Goal: Transaction & Acquisition: Purchase product/service

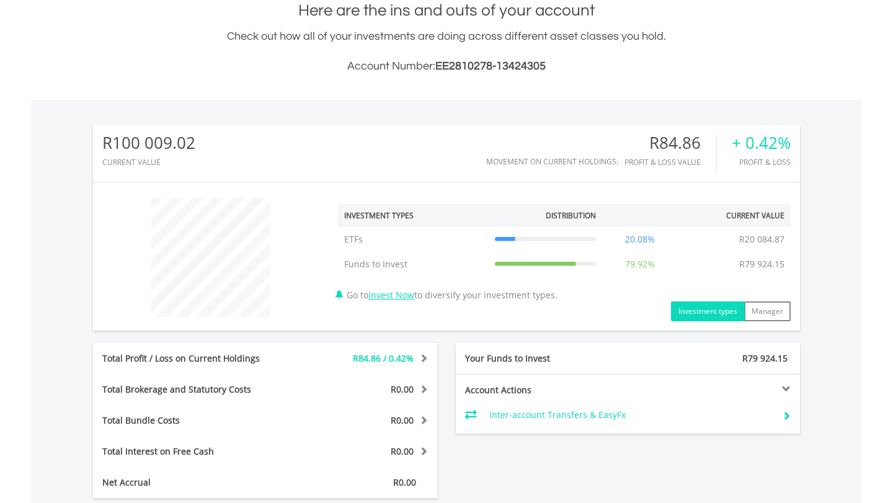
scroll to position [287, 0]
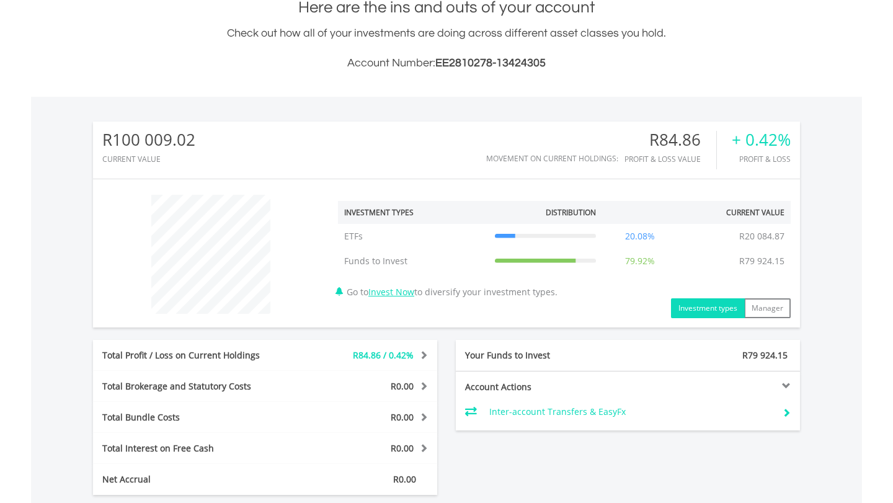
click at [582, 236] on icon at bounding box center [545, 236] width 101 height 0
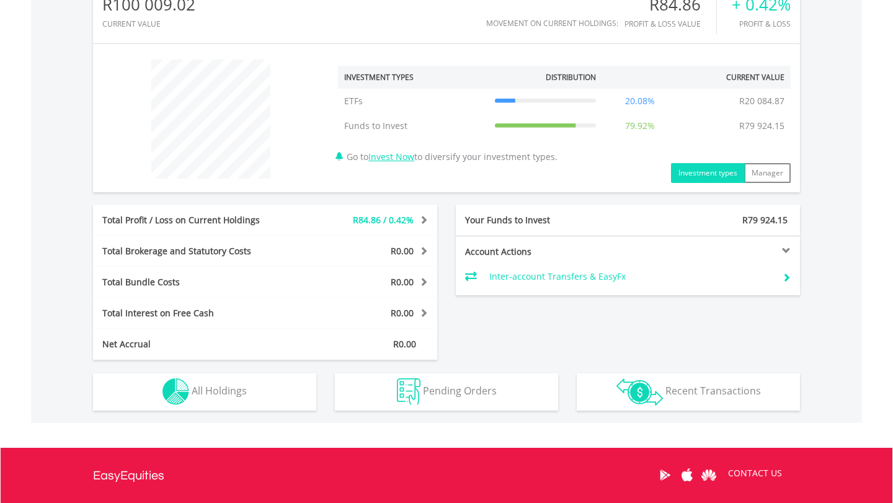
scroll to position [469, 0]
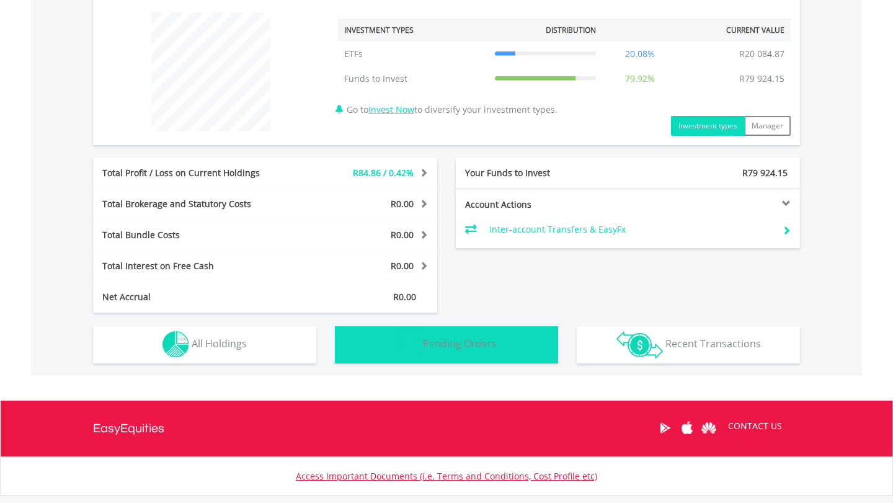
click at [433, 326] on button "Pending Orders Pending Orders" at bounding box center [446, 344] width 223 height 37
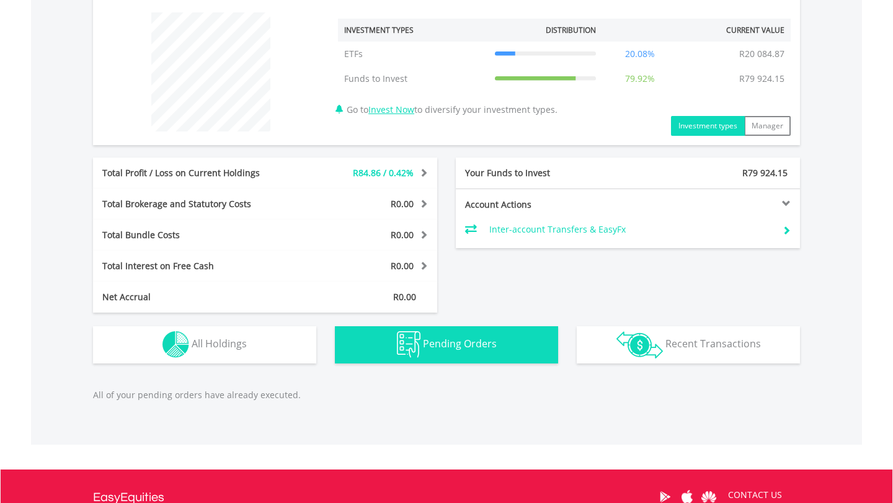
scroll to position [544, 0]
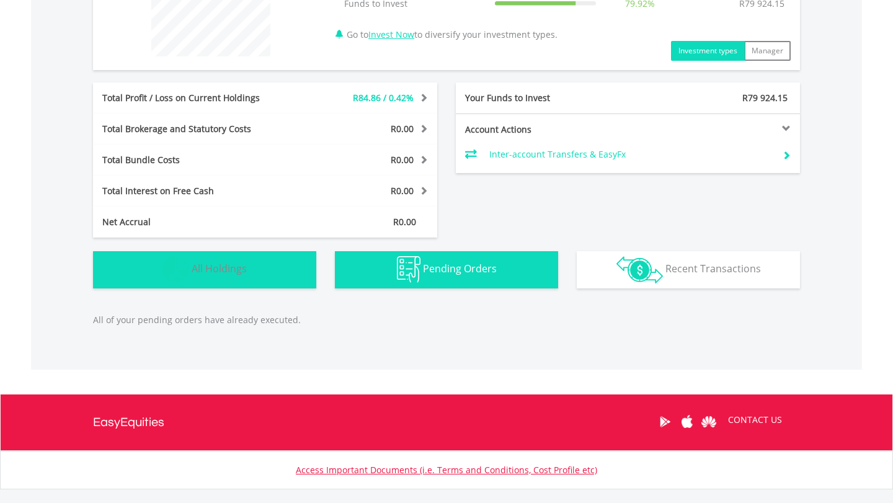
click at [272, 251] on button "Holdings All Holdings" at bounding box center [204, 269] width 223 height 37
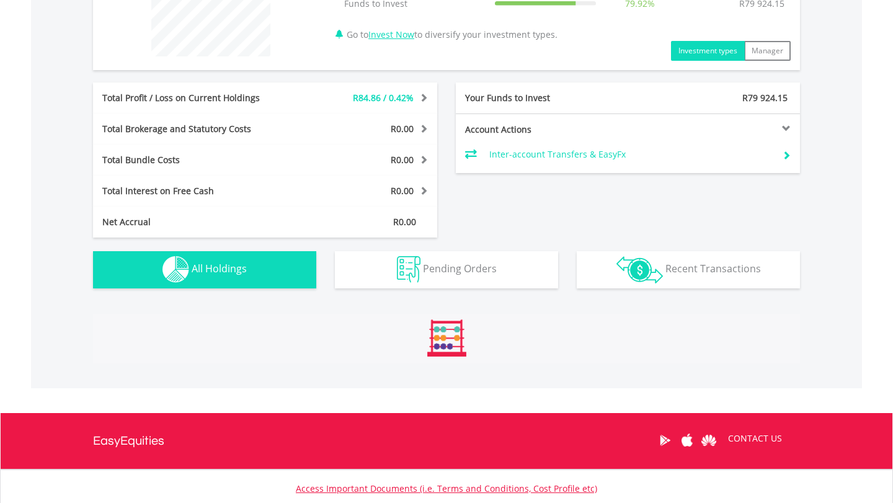
scroll to position [651, 0]
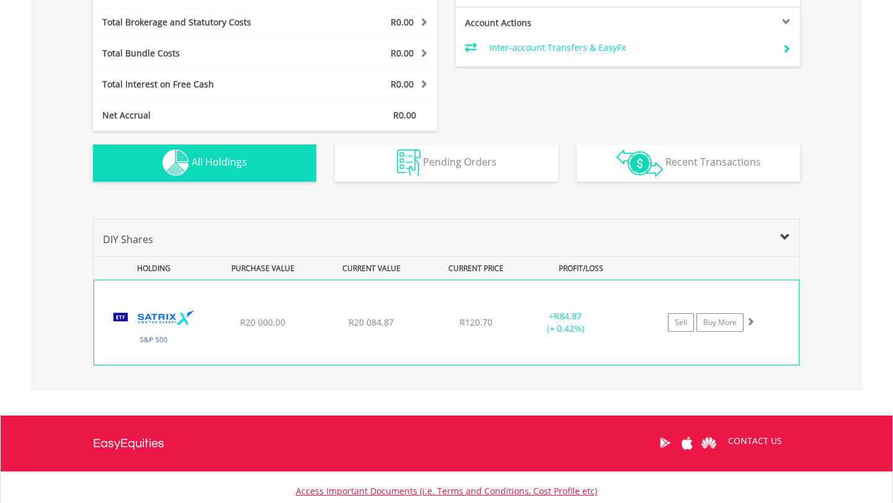
click at [254, 316] on span "R20 000.00" at bounding box center [262, 322] width 45 height 12
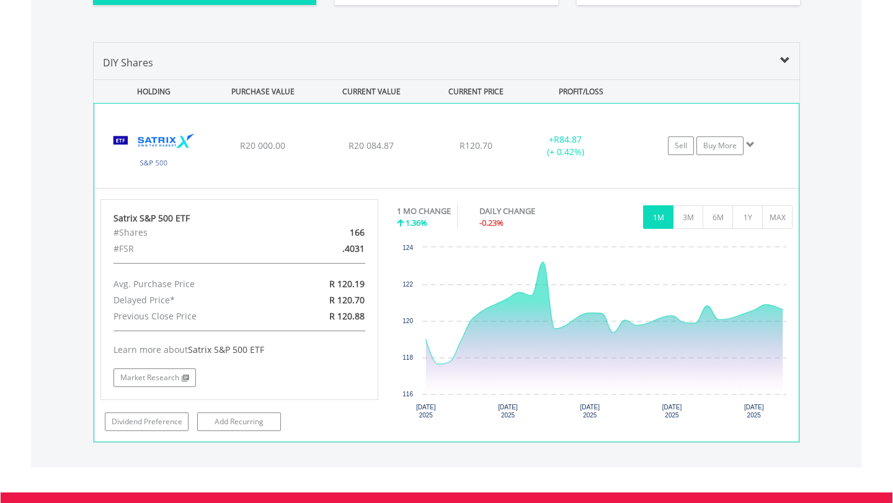
scroll to position [825, 0]
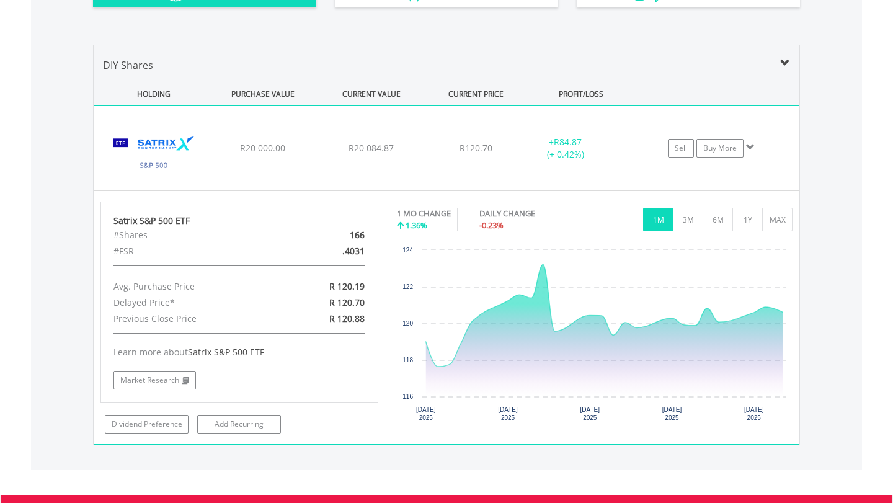
click at [416, 219] on span "1.36%" at bounding box center [416, 224] width 22 height 11
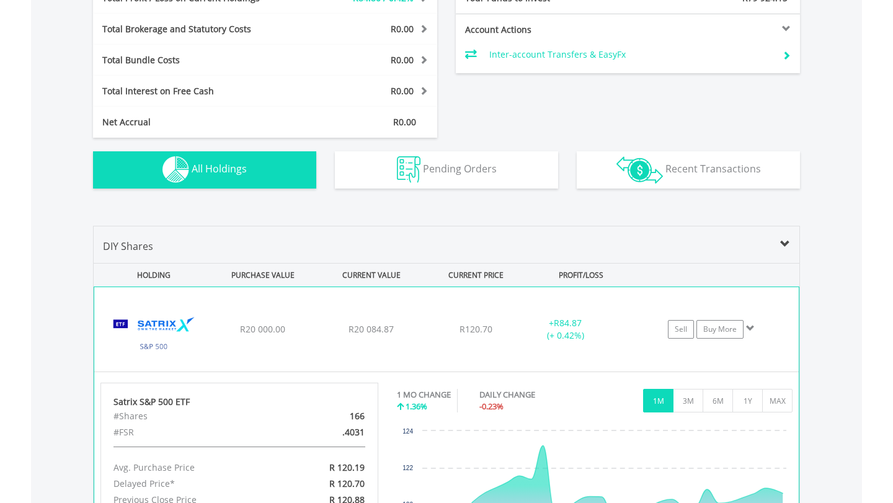
scroll to position [639, 0]
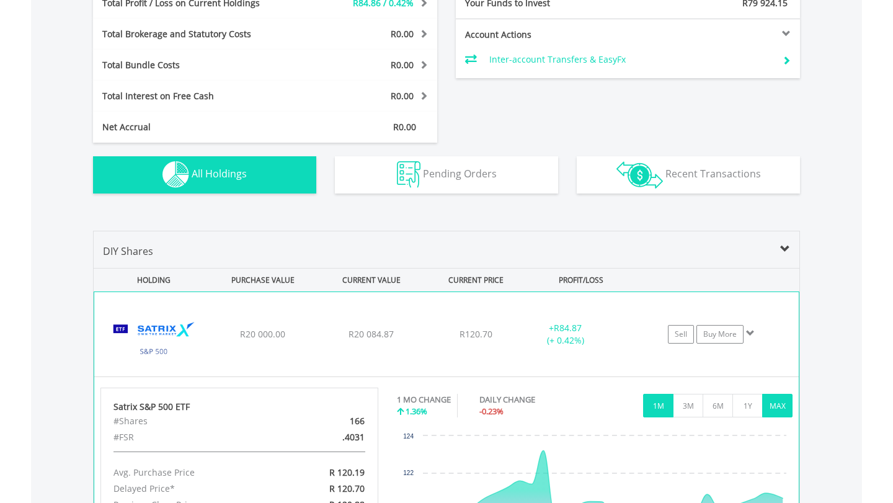
click at [777, 394] on button "MAX" at bounding box center [777, 406] width 30 height 24
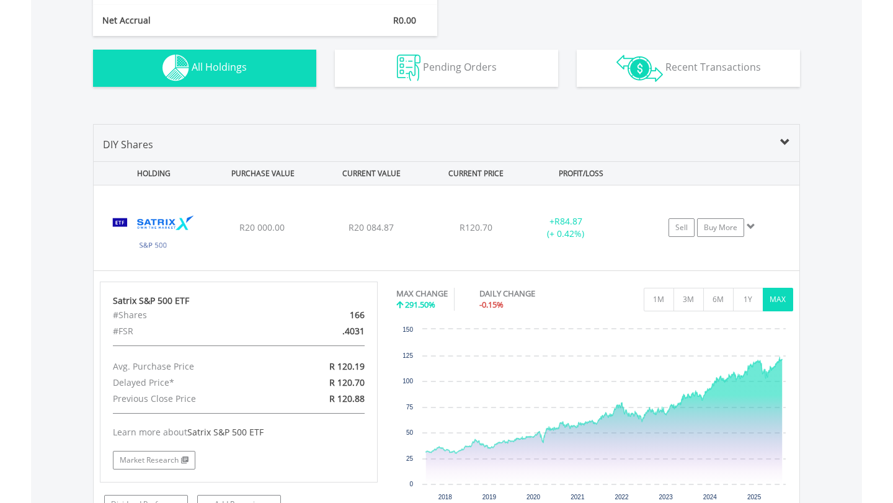
scroll to position [740, 0]
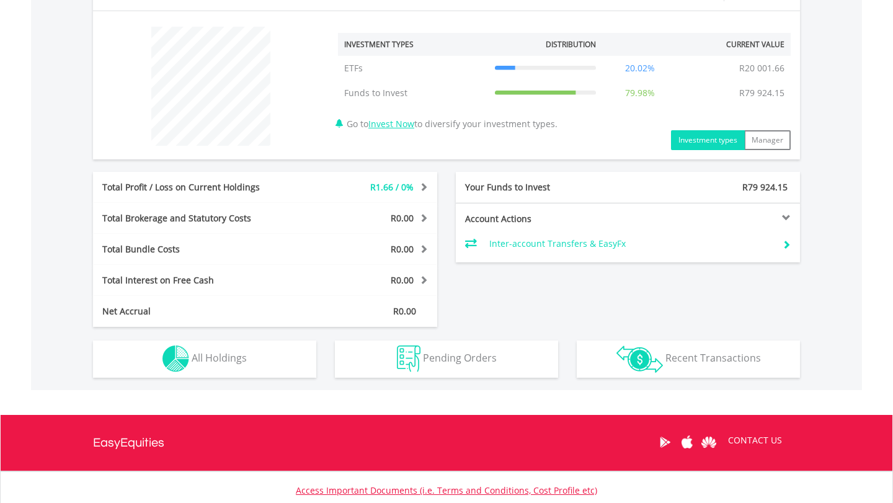
scroll to position [456, 0]
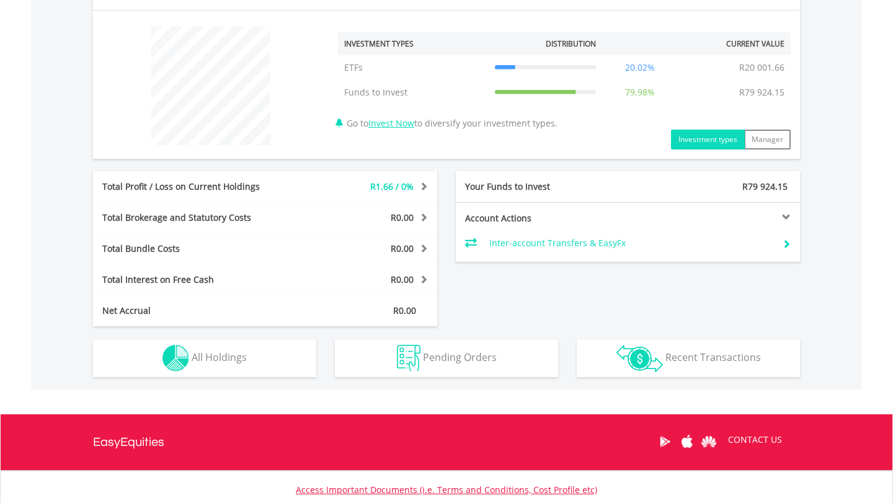
click at [418, 185] on span at bounding box center [422, 186] width 12 height 9
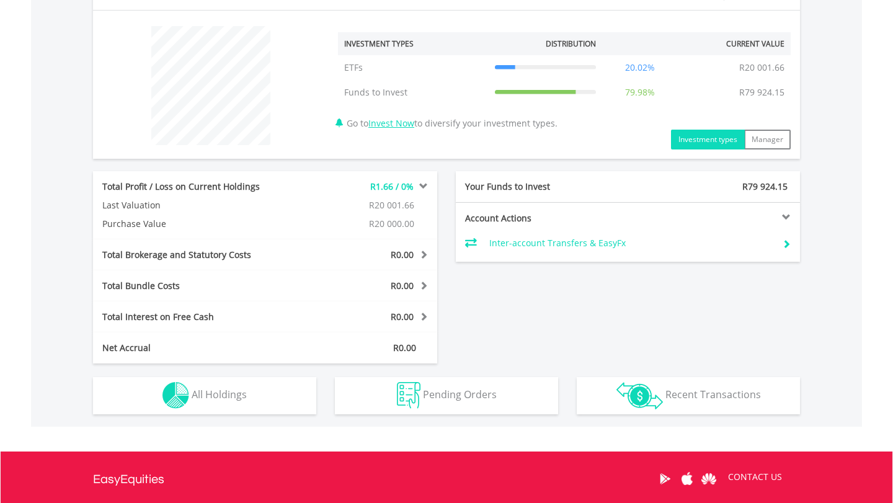
click at [236, 188] on div "Total Profit / Loss on Current Holdings" at bounding box center [193, 186] width 201 height 12
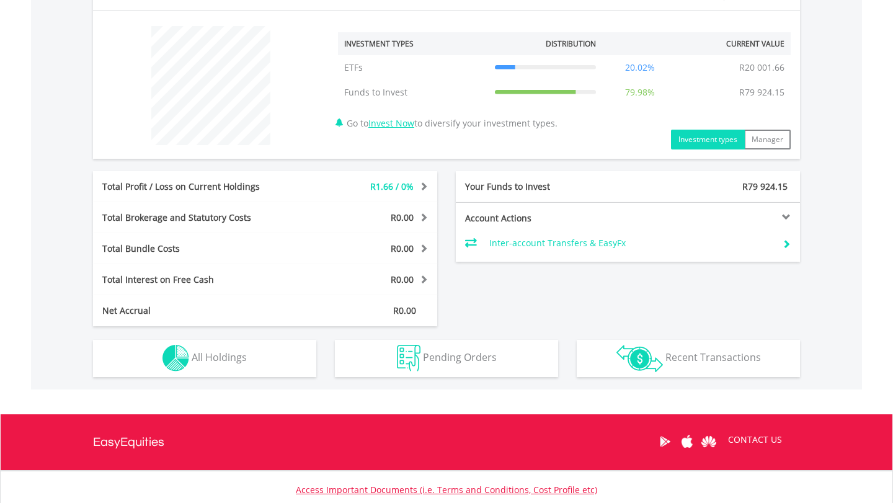
click at [281, 188] on div "Total Profit / Loss on Current Holdings" at bounding box center [193, 186] width 201 height 12
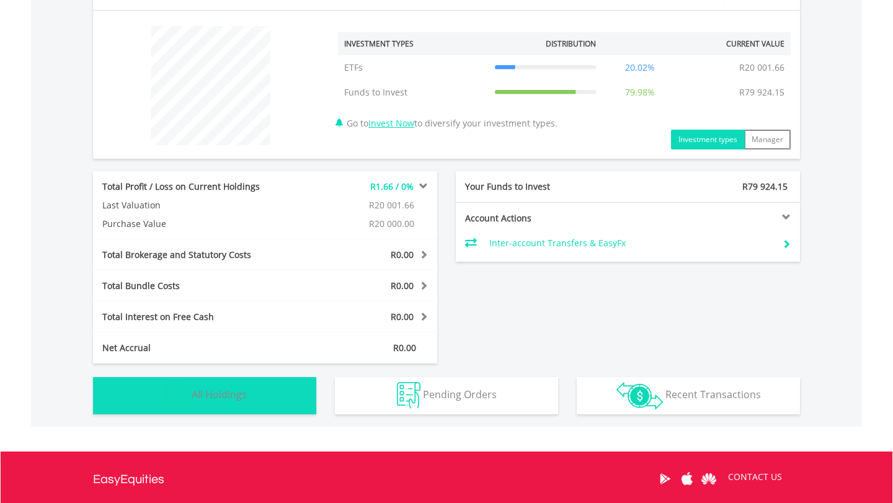
click at [219, 392] on span "All Holdings" at bounding box center [219, 394] width 55 height 14
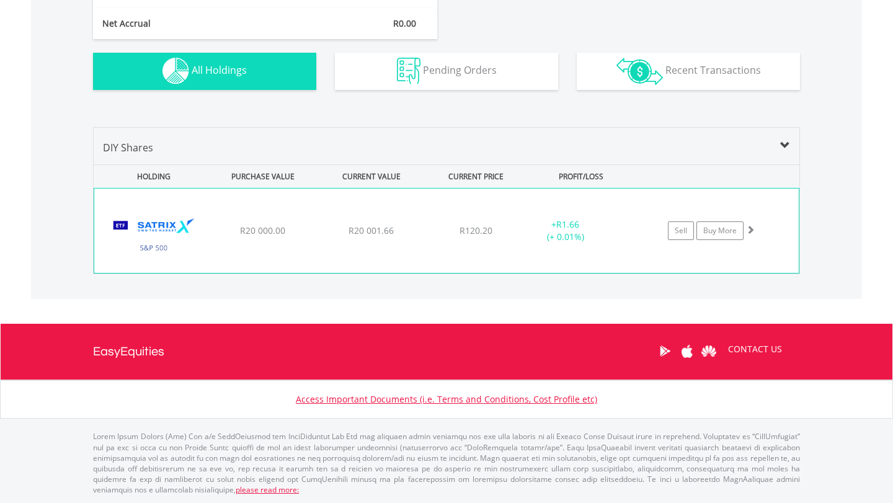
scroll to position [779, 0]
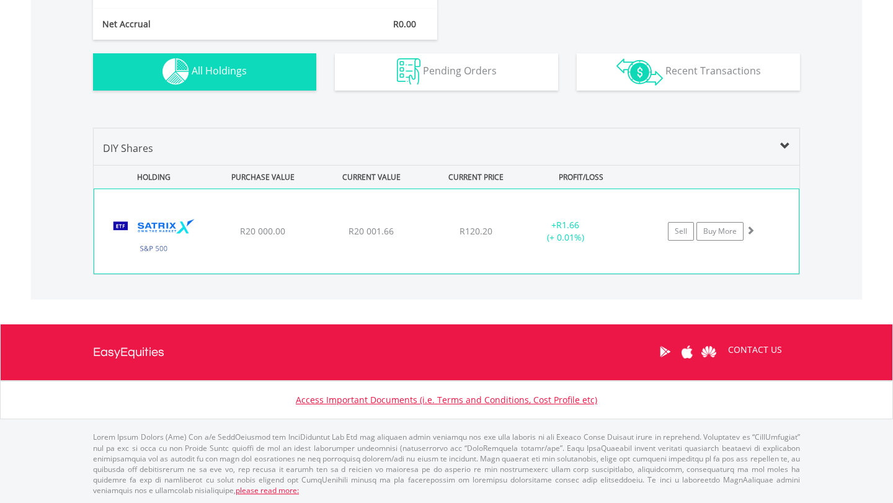
click at [305, 237] on div "﻿ Satrix S&P 500 ETF R20 000.00 R20 001.66 R120.20 + R1.66 (+ 0.01%) Sell Buy M…" at bounding box center [446, 231] width 704 height 84
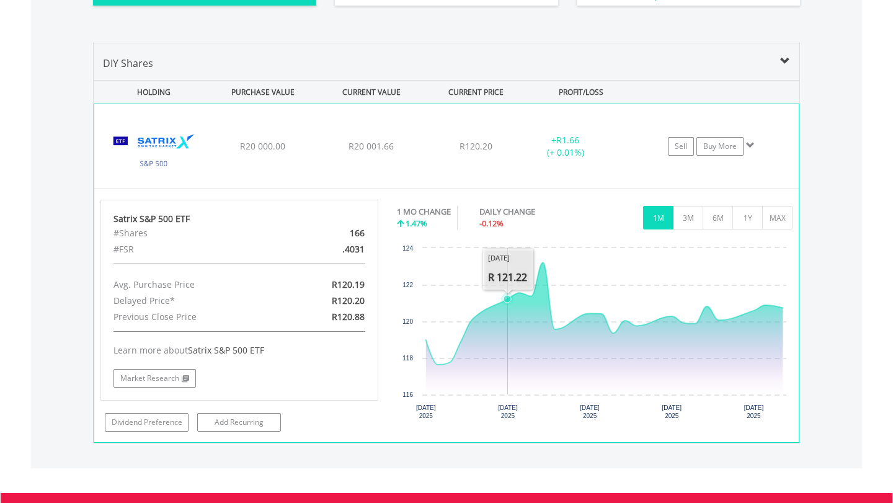
scroll to position [869, 0]
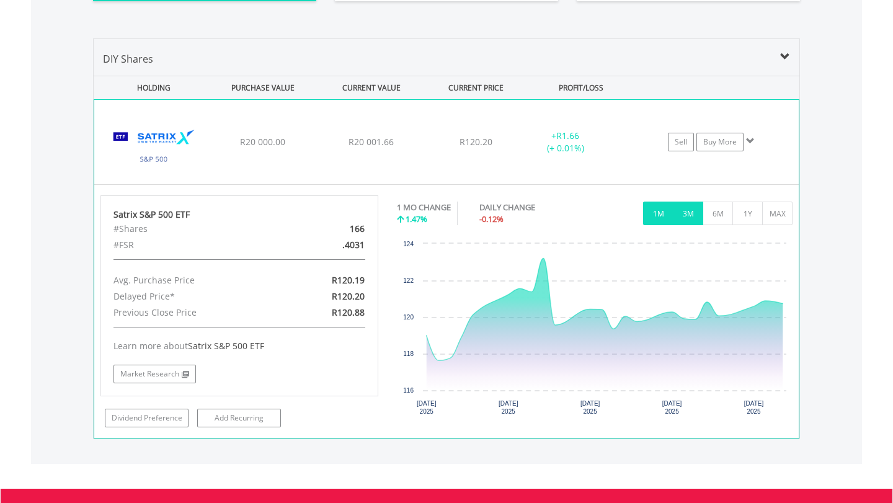
click at [676, 215] on button "3M" at bounding box center [688, 213] width 30 height 24
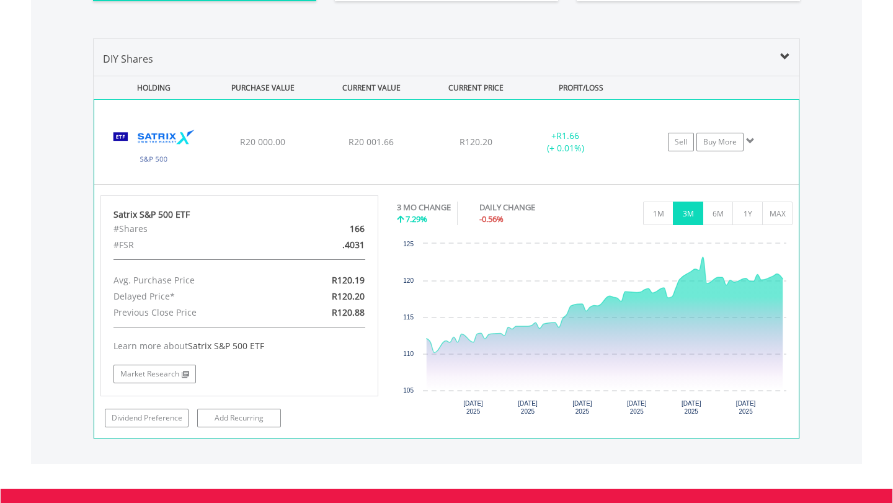
click at [707, 224] on div "3 MO CHANGE 7.29% DAILY CHANGE -0.56% 1M 3M 6M 1Y MAX" at bounding box center [595, 216] width 396 height 42
click at [719, 226] on div "3 MO CHANGE 7.29% DAILY CHANGE -0.56% 1M 3M 6M 1Y MAX" at bounding box center [595, 216] width 396 height 42
click at [719, 216] on button "6M" at bounding box center [717, 213] width 30 height 24
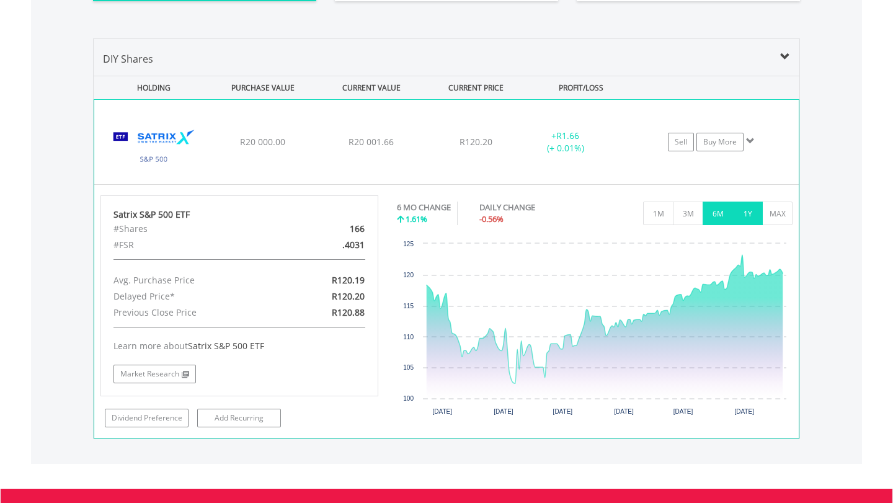
click at [744, 221] on button "1Y" at bounding box center [747, 213] width 30 height 24
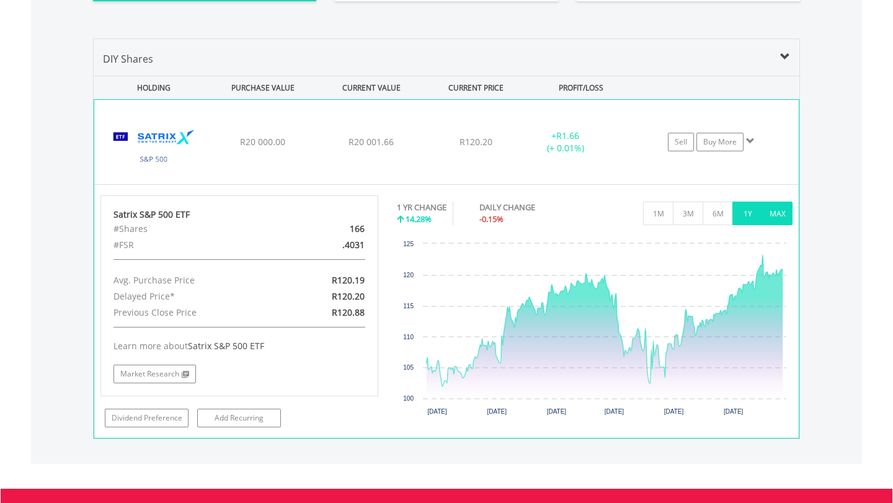
click at [781, 220] on button "MAX" at bounding box center [777, 213] width 30 height 24
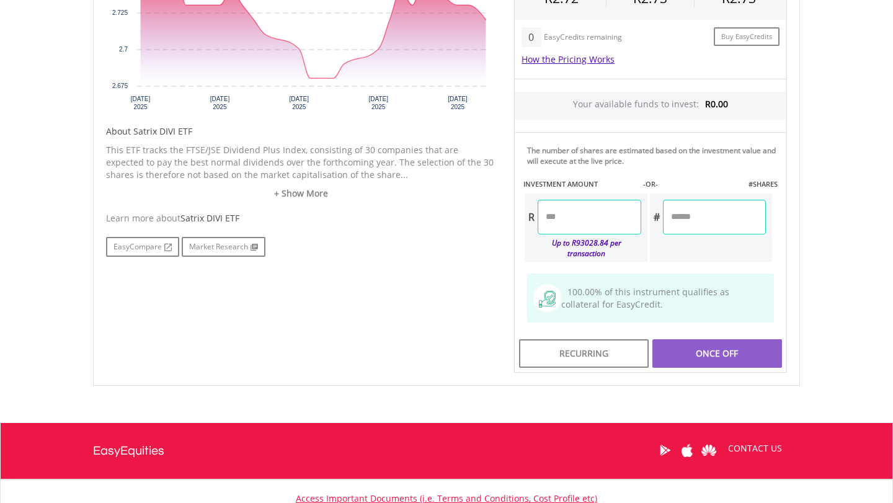
scroll to position [497, 0]
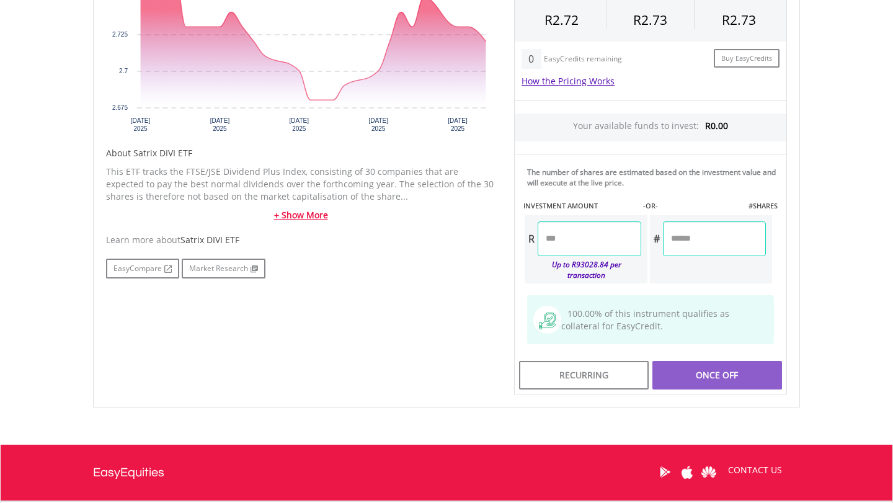
click at [286, 209] on link "+ Show More" at bounding box center [300, 215] width 389 height 12
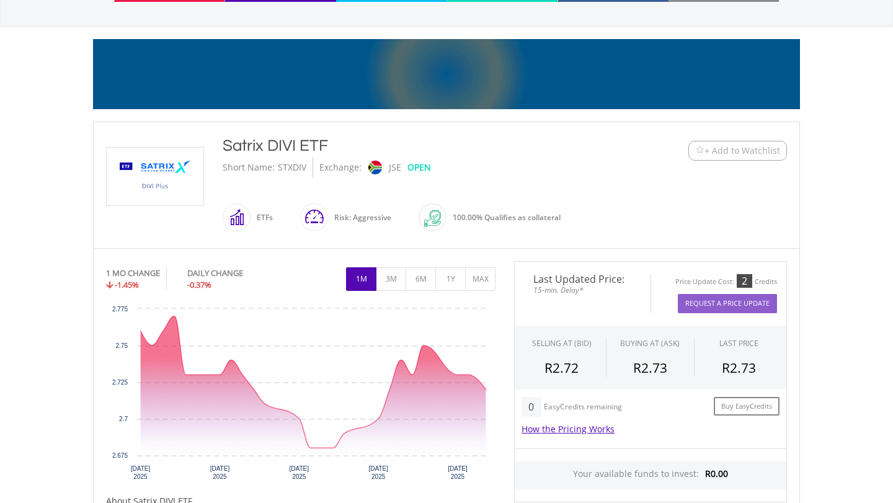
scroll to position [156, 0]
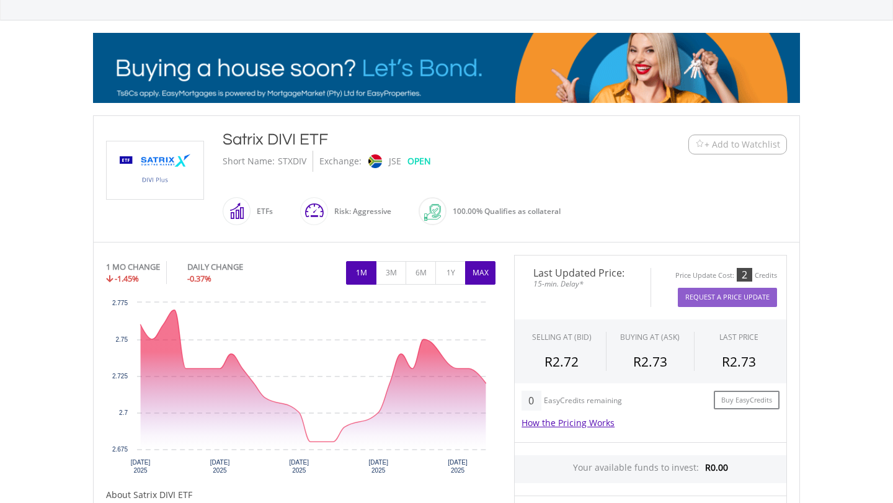
click at [472, 261] on button "MAX" at bounding box center [480, 273] width 30 height 24
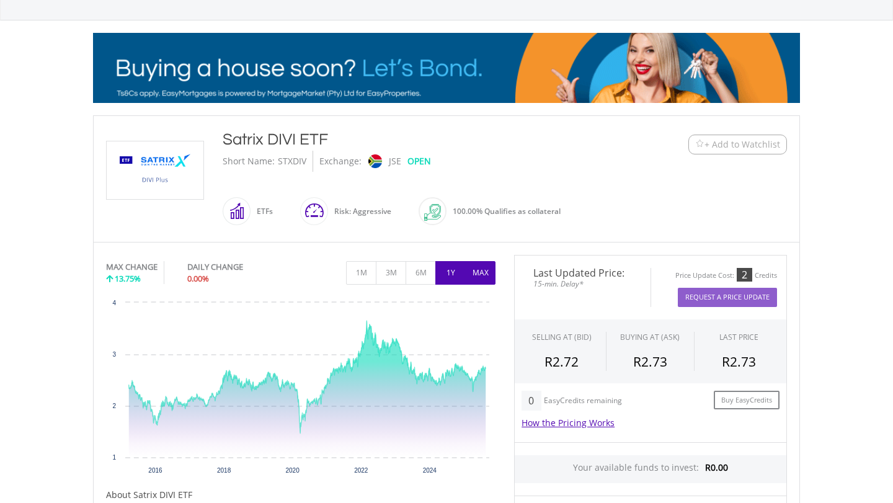
click at [440, 261] on button "1Y" at bounding box center [450, 273] width 30 height 24
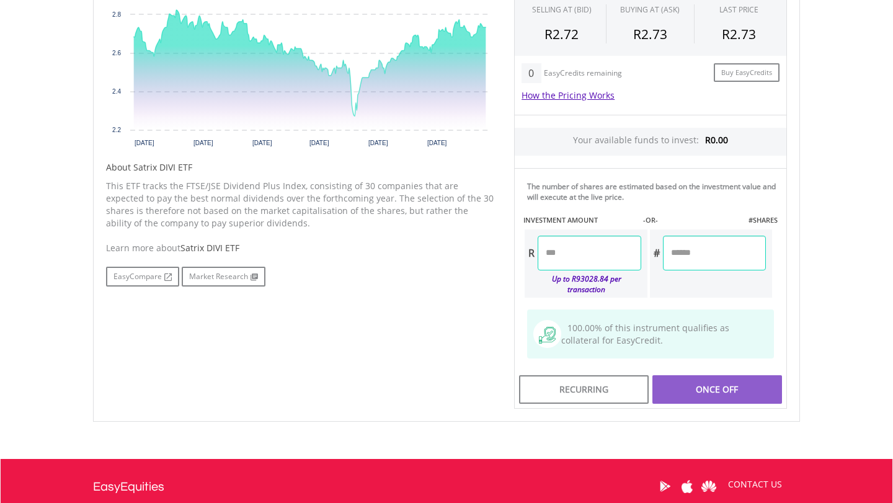
scroll to position [497, 0]
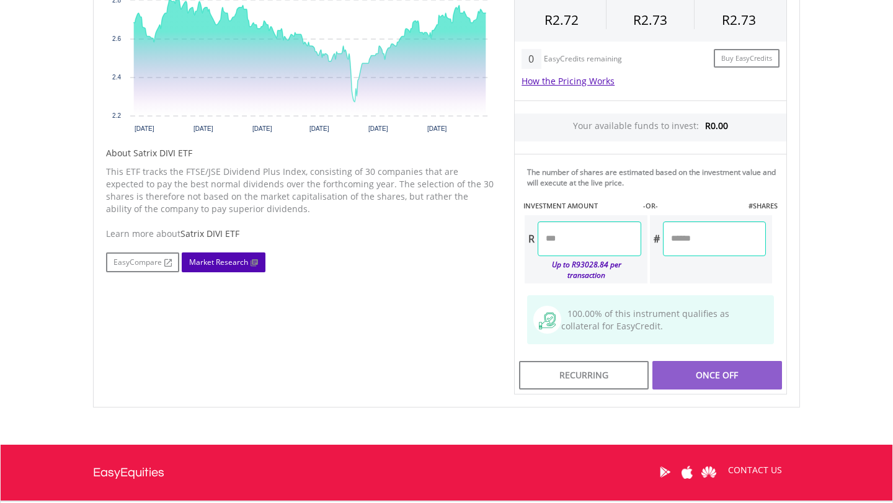
click at [188, 252] on link "Market Research" at bounding box center [224, 262] width 84 height 20
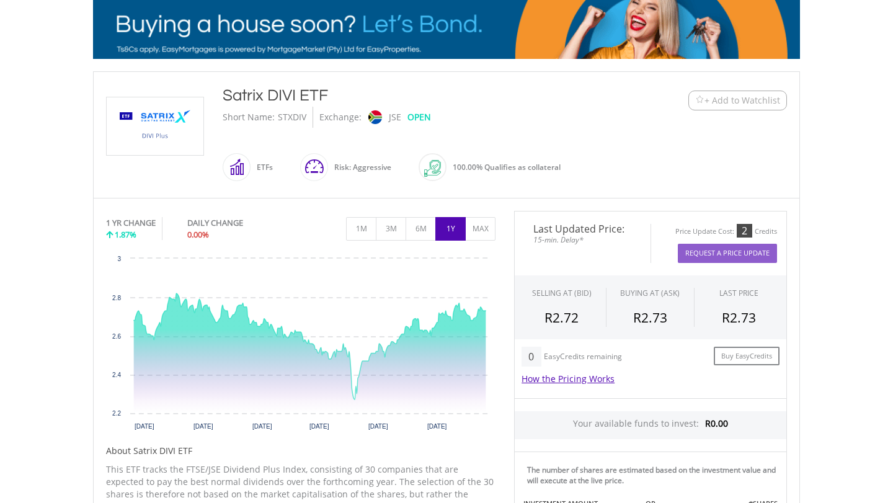
scroll to position [167, 0]
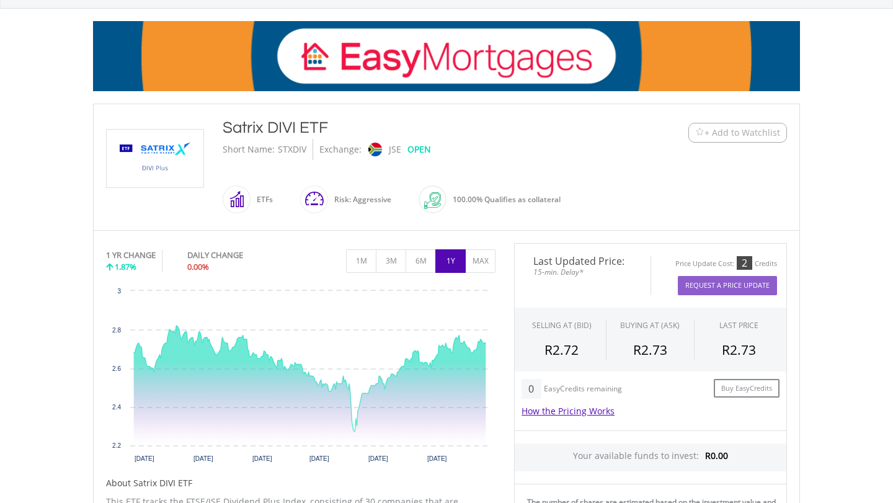
click at [328, 185] on span at bounding box center [328, 199] width 0 height 28
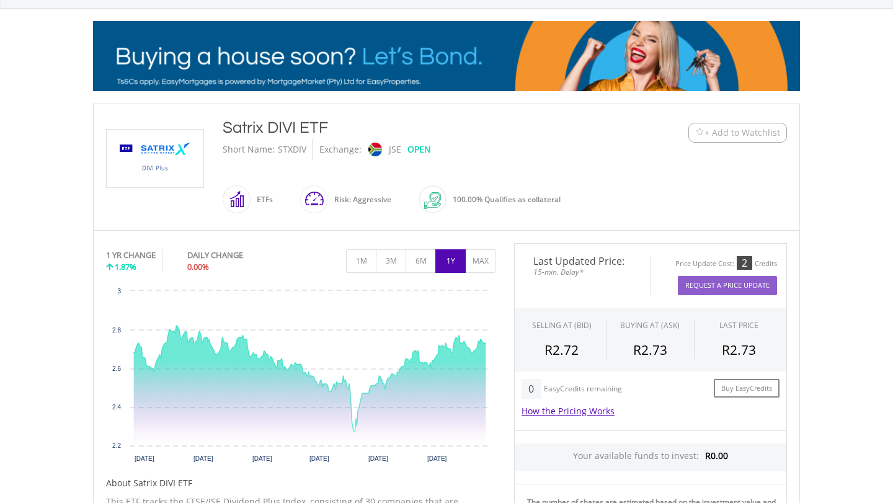
click at [250, 185] on span at bounding box center [250, 199] width 0 height 28
click at [451, 185] on div "100.00% Qualifies as collateral" at bounding box center [503, 199] width 114 height 28
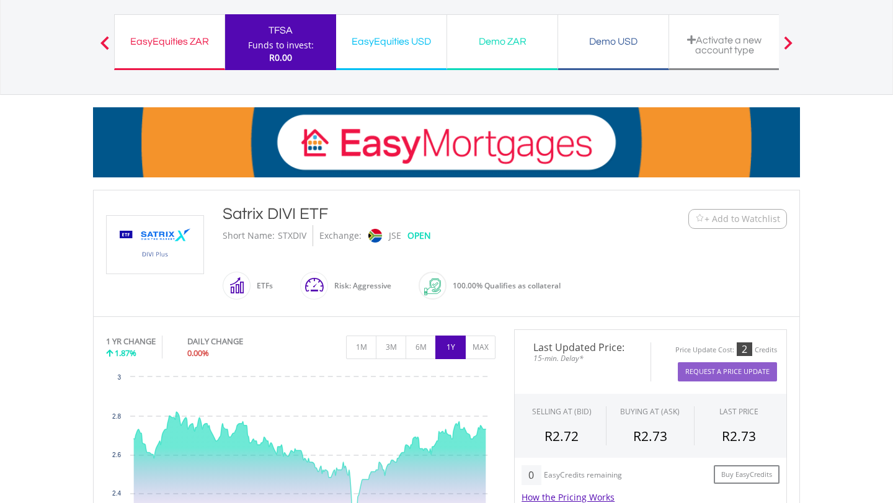
scroll to position [79, 0]
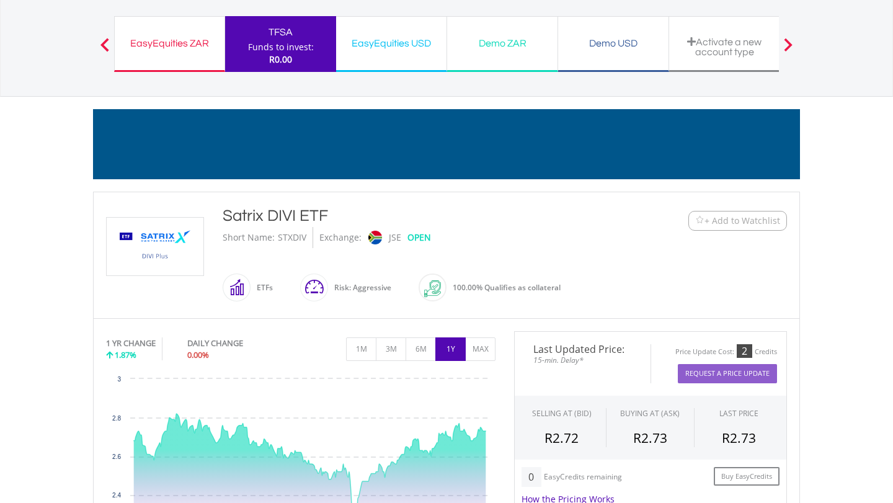
click at [254, 273] on div "ETFs" at bounding box center [261, 288] width 22 height 30
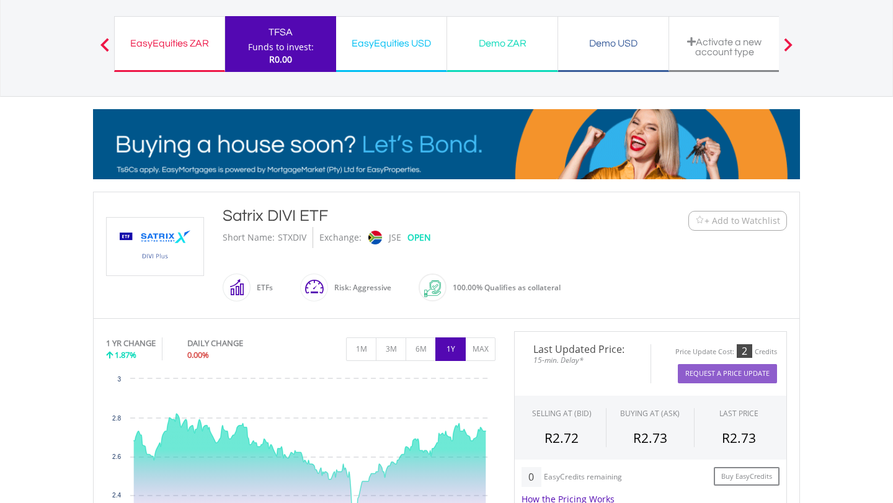
click at [347, 273] on div "Risk: Aggressive" at bounding box center [359, 288] width 63 height 30
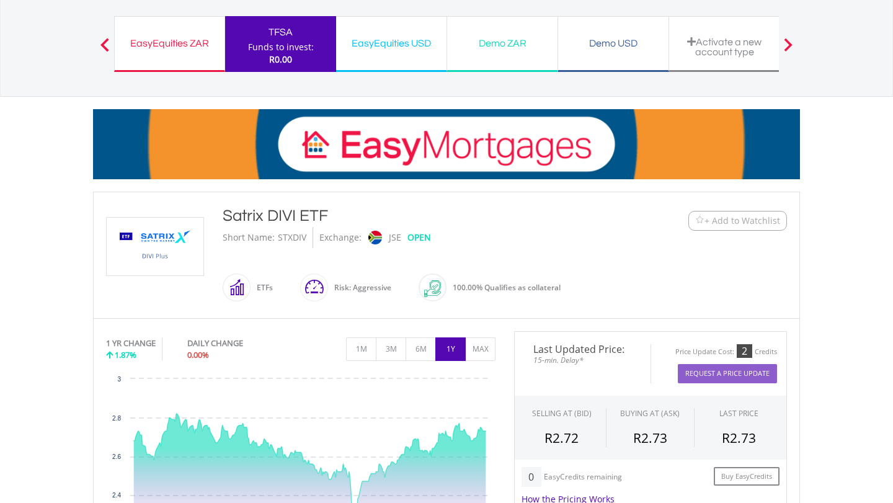
scroll to position [0, 0]
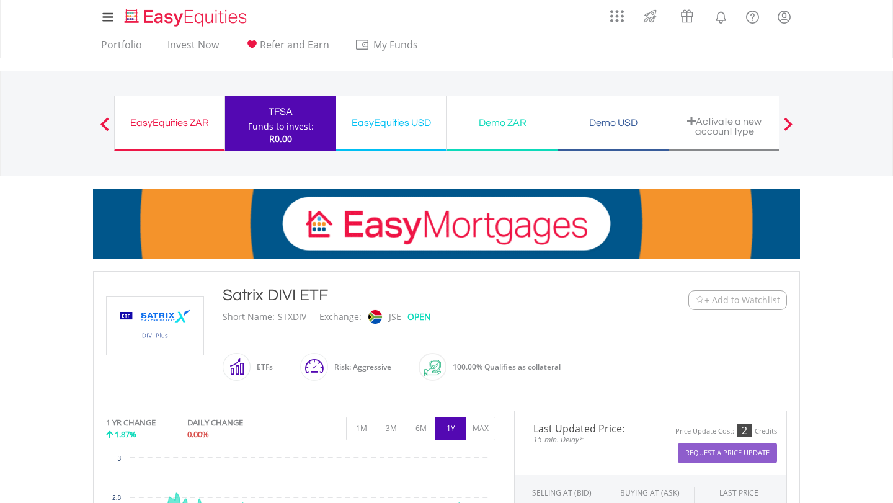
click at [99, 121] on div at bounding box center [104, 123] width 25 height 12
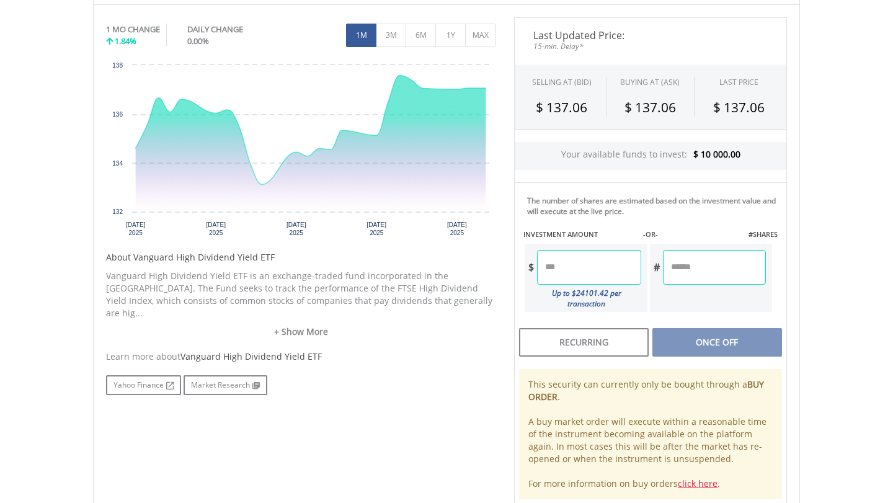
scroll to position [382, 0]
click at [280, 325] on link "+ Show More" at bounding box center [300, 331] width 389 height 12
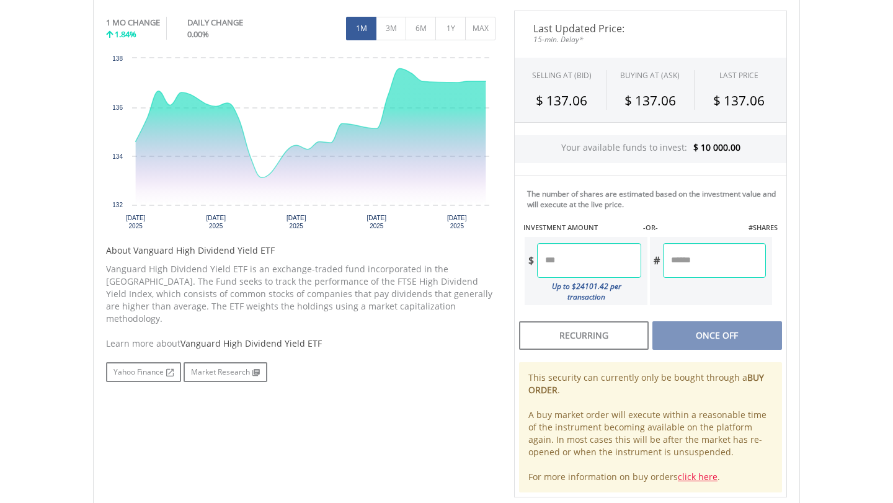
scroll to position [387, 0]
click at [697, 472] on link "click here" at bounding box center [698, 478] width 40 height 12
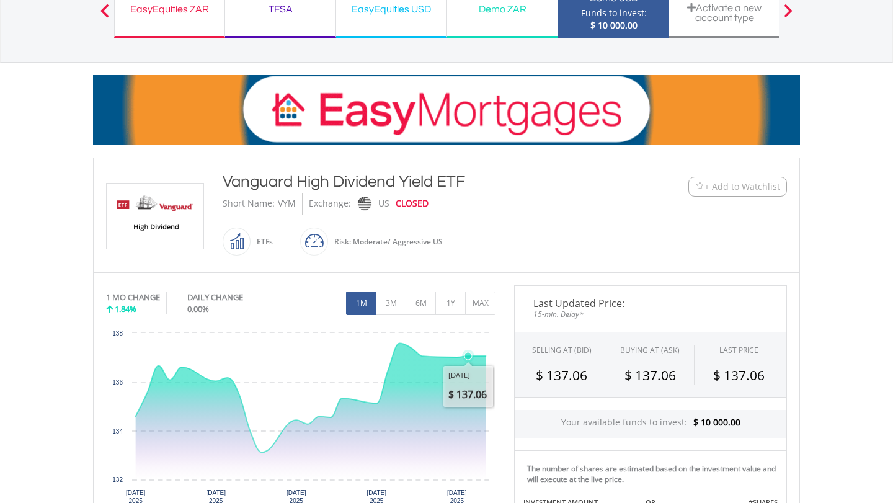
scroll to position [108, 0]
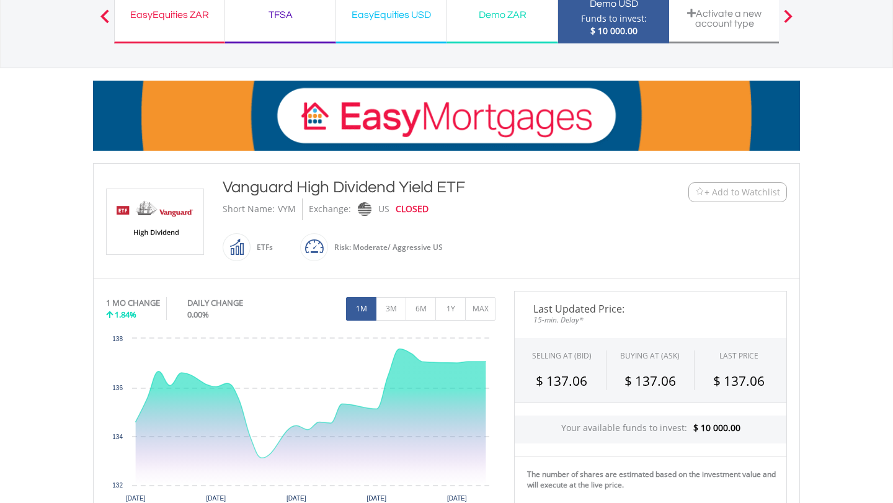
click at [220, 291] on div "1 MO CHANGE 1.84% DAILY CHANGE 0.00%" at bounding box center [203, 305] width 195 height 29
click at [186, 297] on div "1 MO CHANGE 1.84%" at bounding box center [146, 308] width 81 height 23
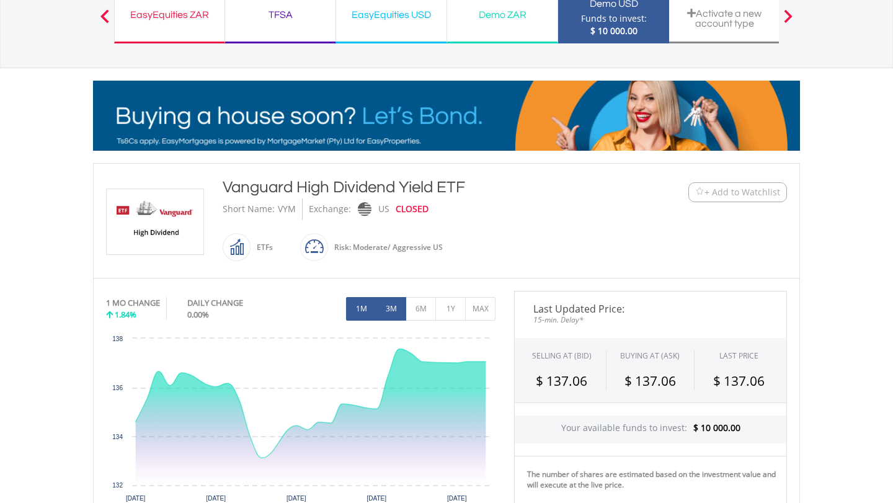
click at [393, 297] on button "3M" at bounding box center [391, 309] width 30 height 24
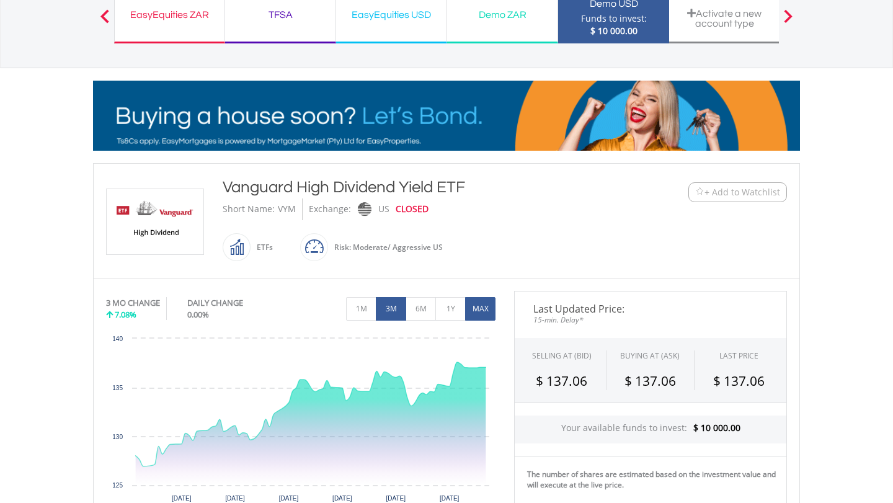
click at [469, 297] on button "MAX" at bounding box center [480, 309] width 30 height 24
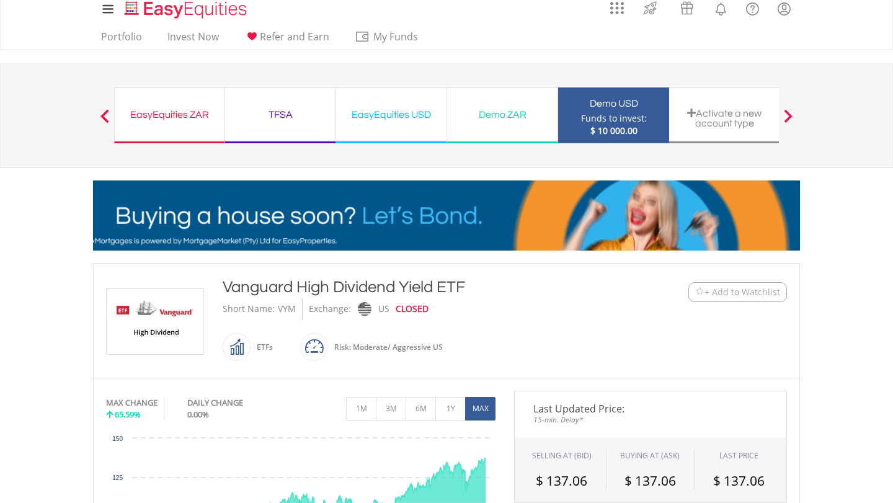
scroll to position [9, 0]
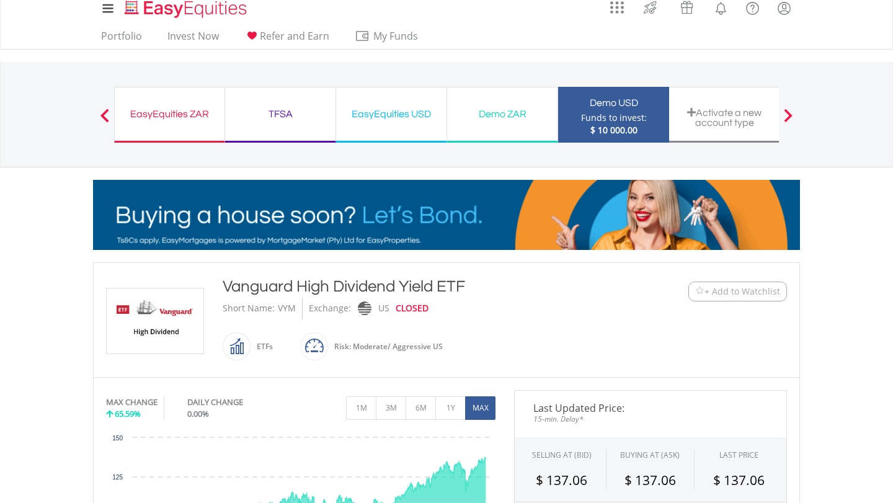
click at [149, 288] on img at bounding box center [154, 320] width 93 height 65
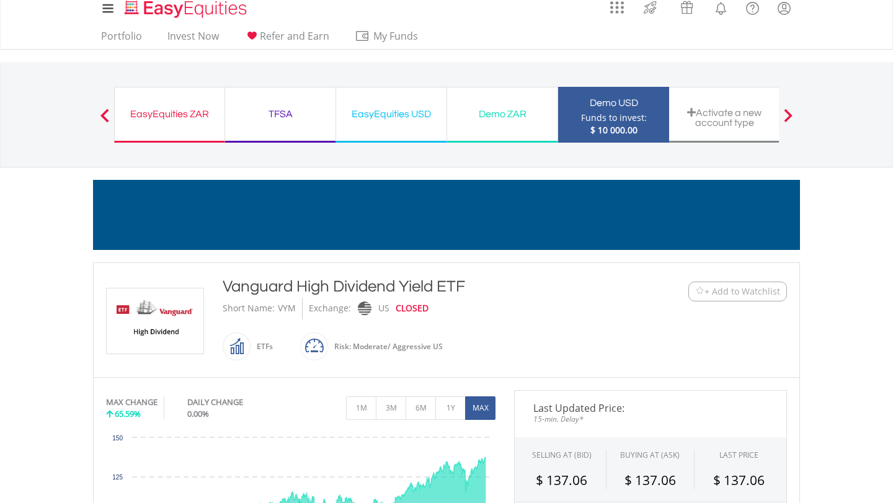
click at [129, 288] on img at bounding box center [154, 320] width 93 height 65
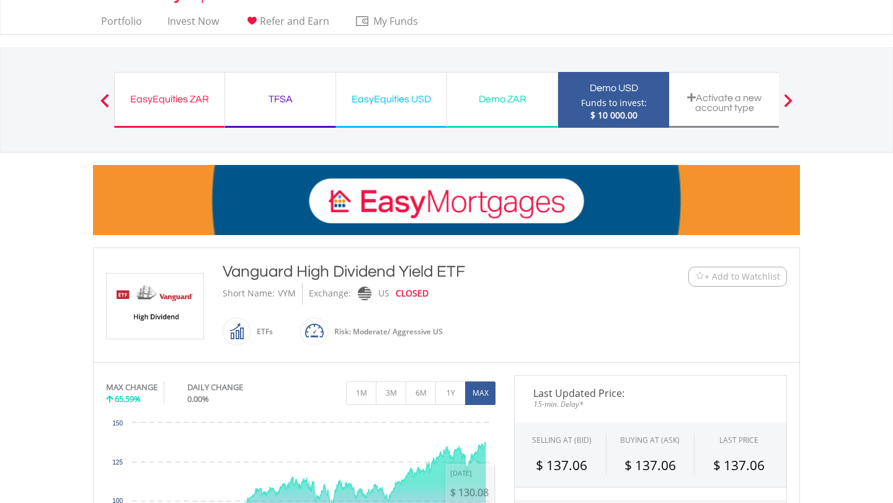
scroll to position [0, 0]
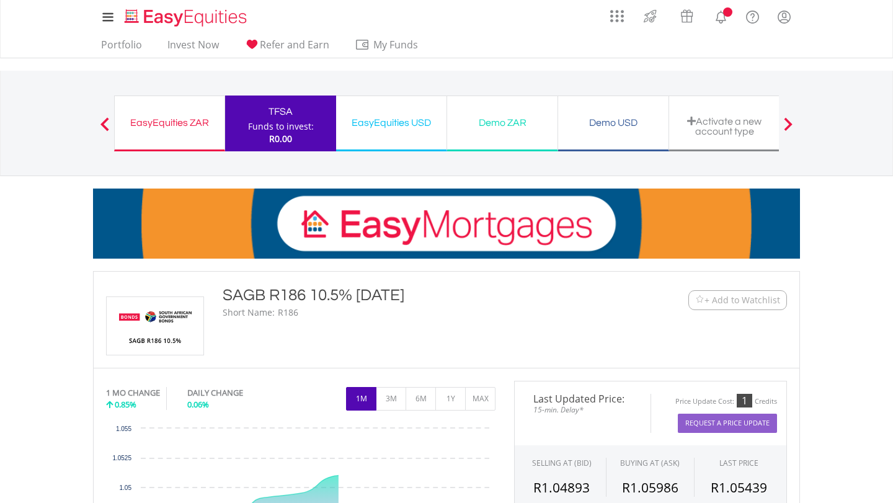
scroll to position [117, 0]
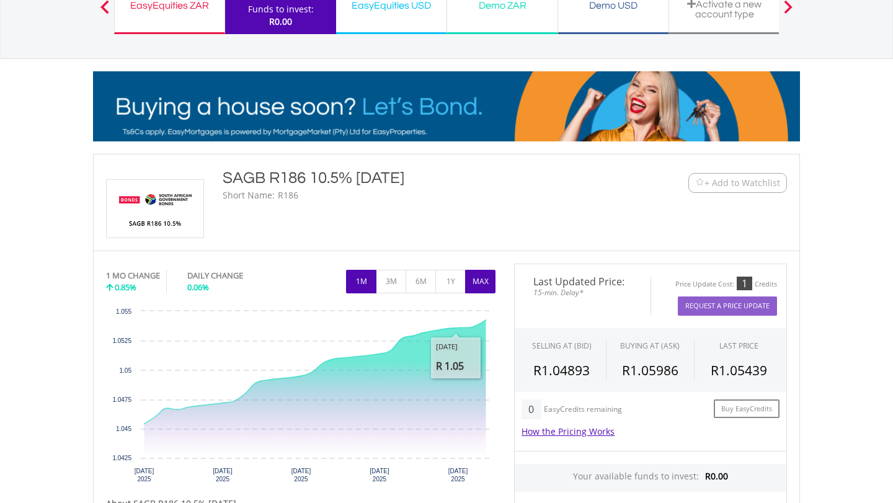
click at [477, 270] on button "MAX" at bounding box center [480, 282] width 30 height 24
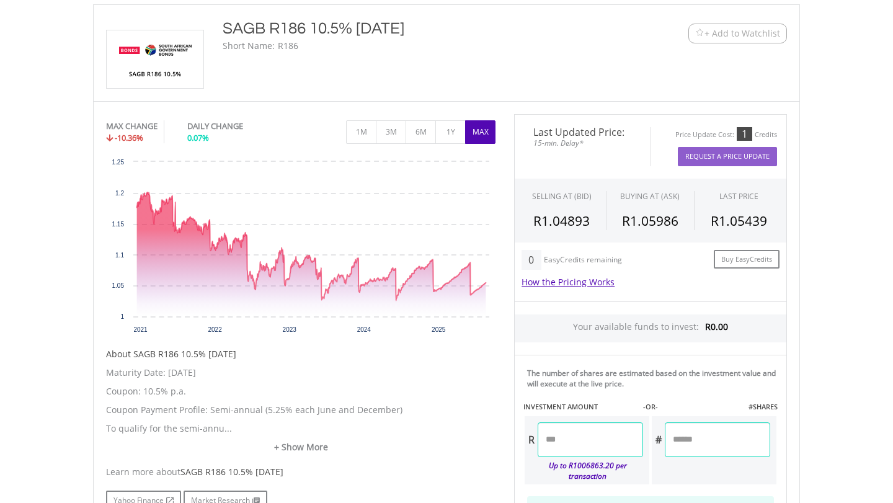
scroll to position [267, 0]
click at [453, 120] on button "1Y" at bounding box center [450, 132] width 30 height 24
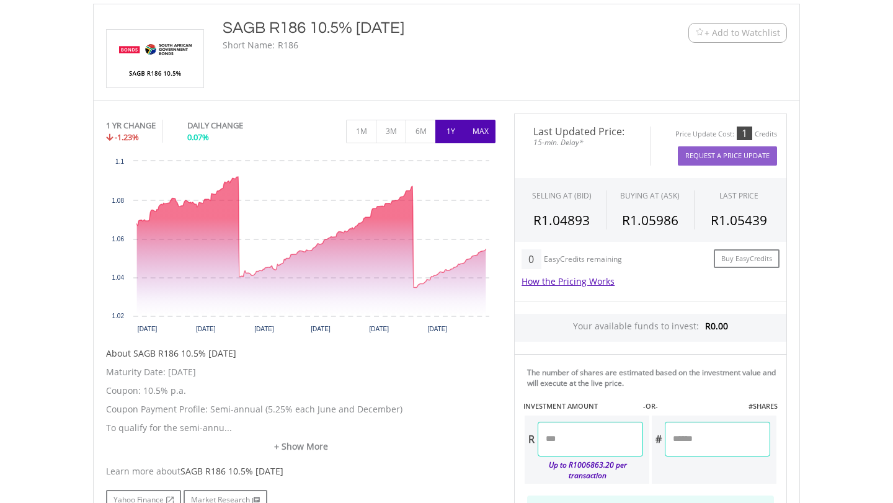
click at [465, 120] on button "MAX" at bounding box center [480, 132] width 30 height 24
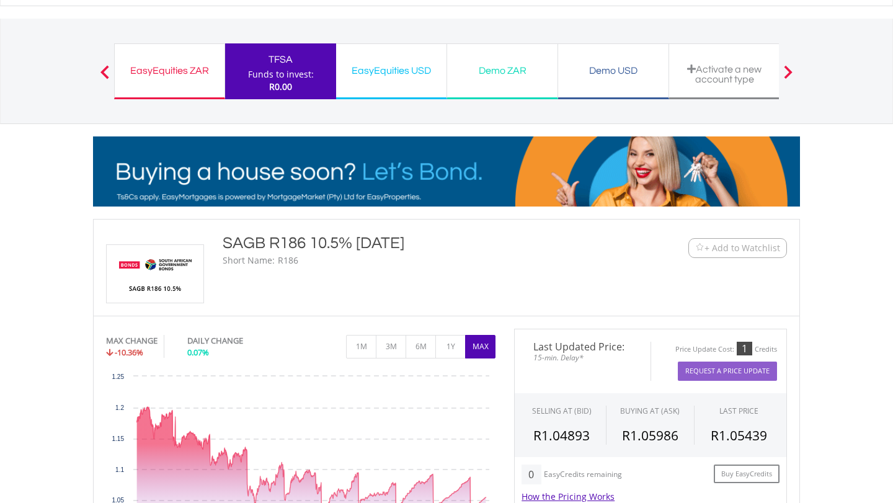
scroll to position [0, 0]
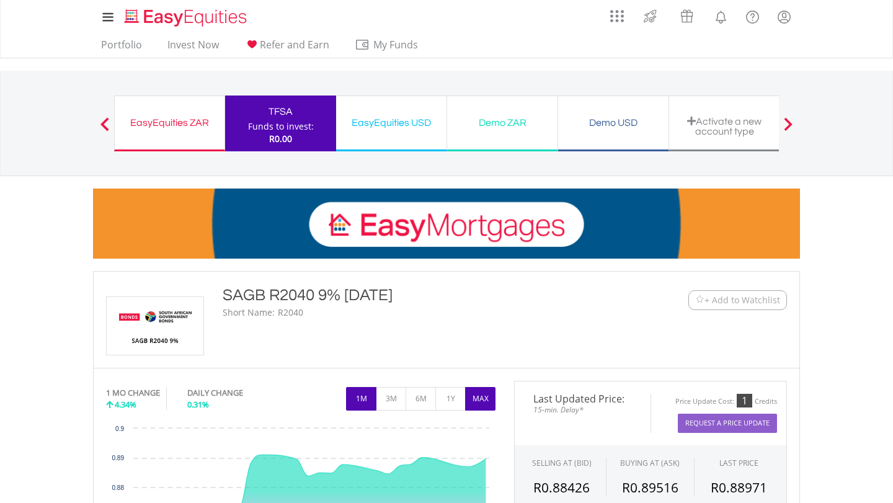
click at [469, 387] on button "MAX" at bounding box center [480, 399] width 30 height 24
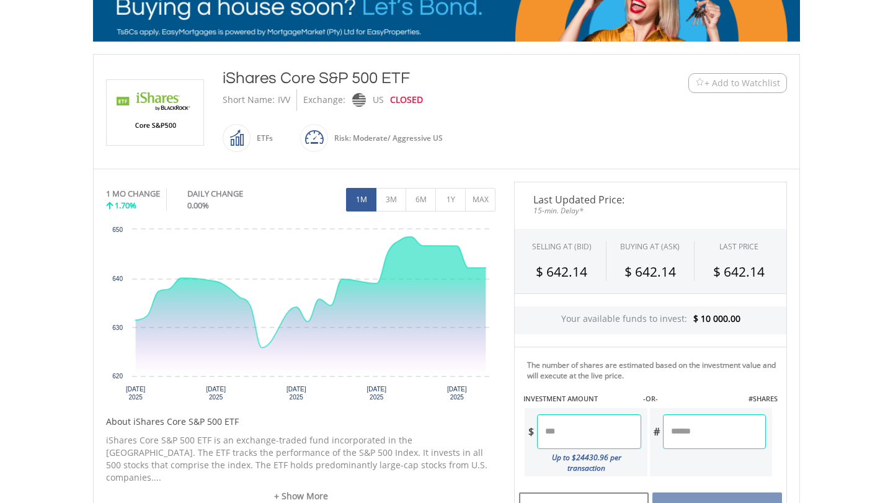
scroll to position [218, 0]
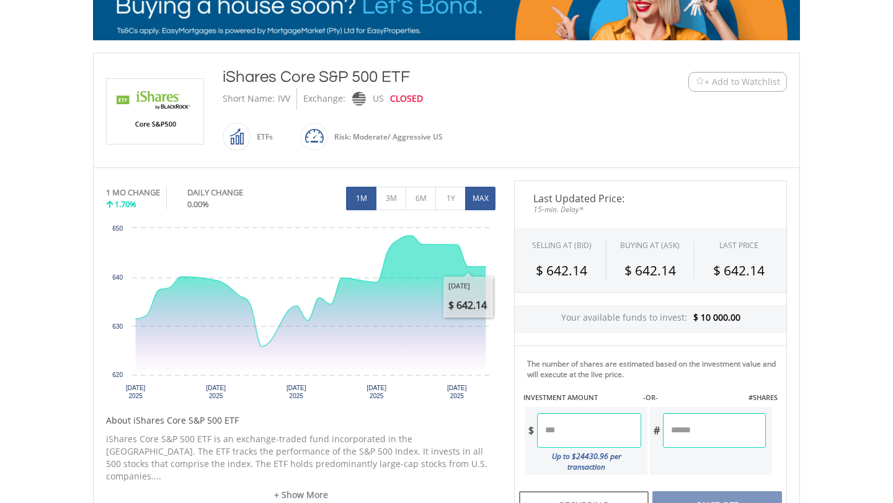
click at [476, 187] on button "MAX" at bounding box center [480, 199] width 30 height 24
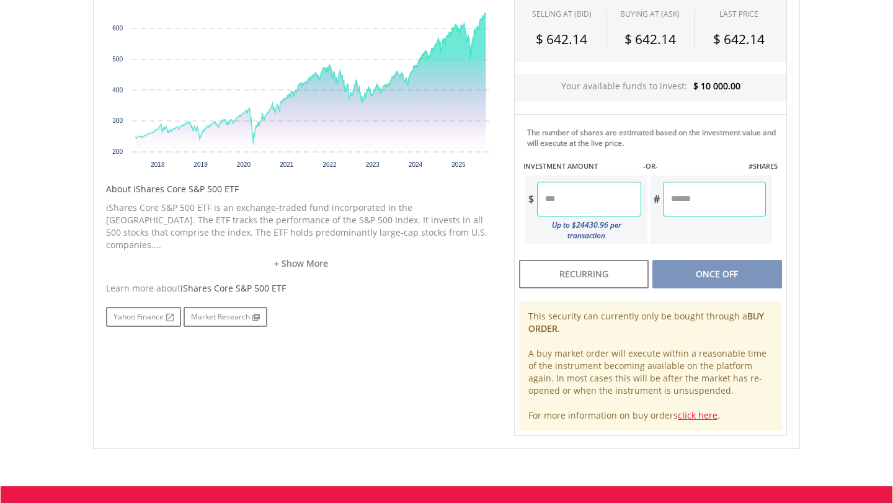
scroll to position [451, 0]
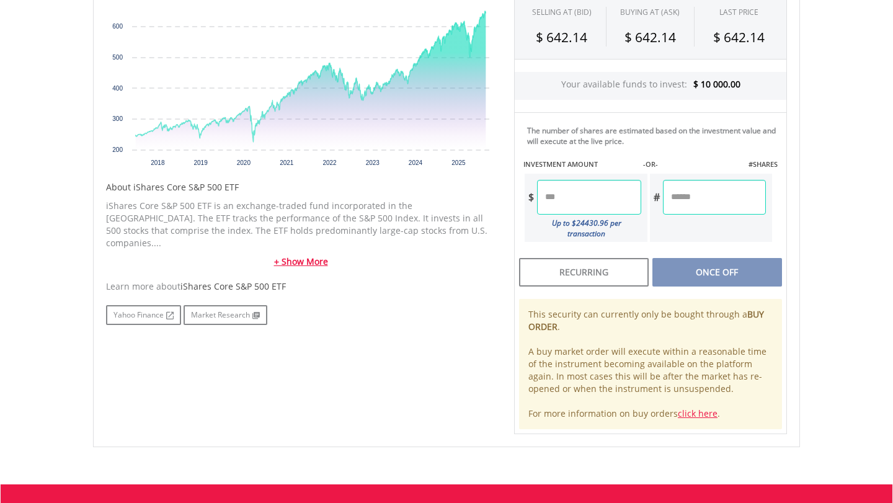
click at [300, 255] on link "+ Show More" at bounding box center [300, 261] width 389 height 12
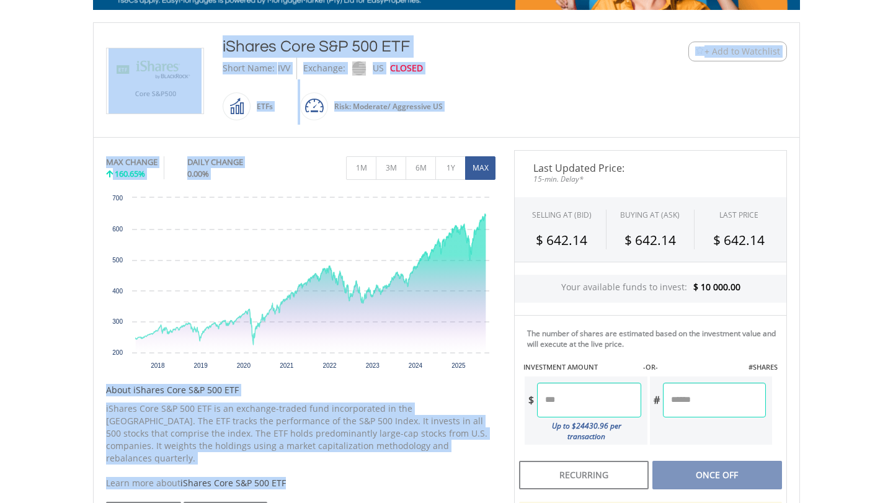
scroll to position [221, 0]
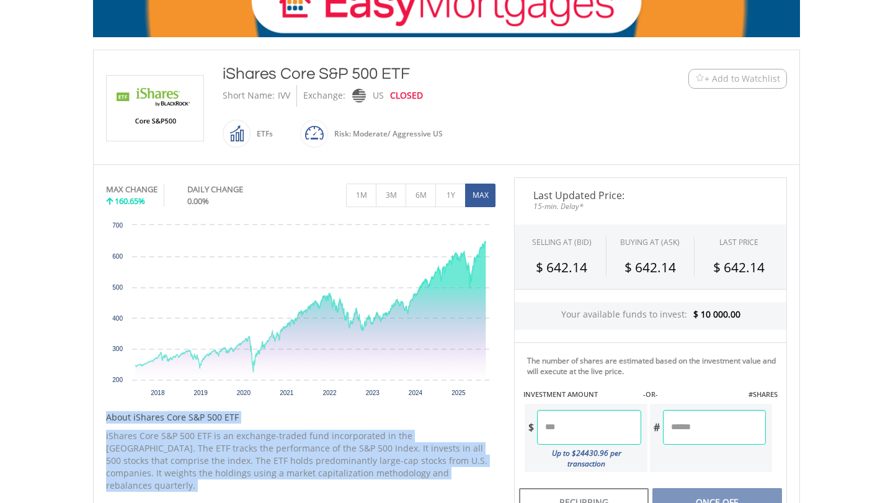
drag, startPoint x: 288, startPoint y: 299, endPoint x: 68, endPoint y: 138, distance: 272.3
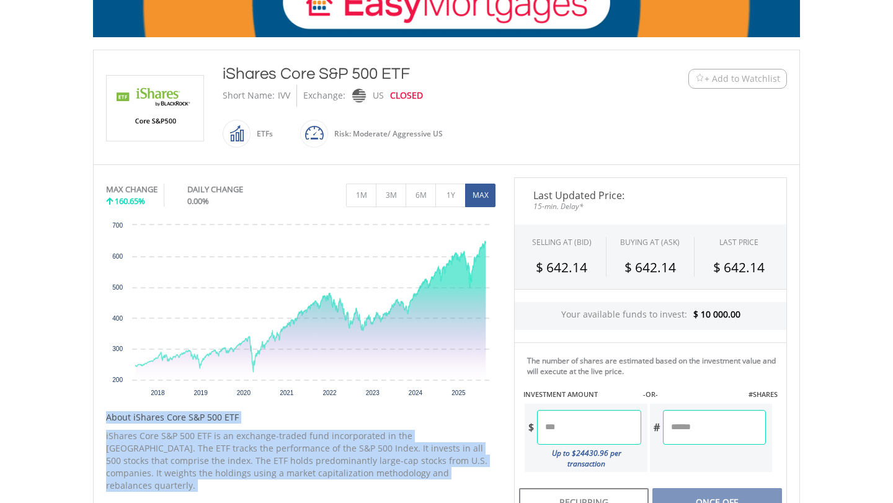
click at [68, 138] on body "My Investments Invest Now New Listings Sell My Recurring Investments Pending Or…" at bounding box center [446, 341] width 893 height 1125
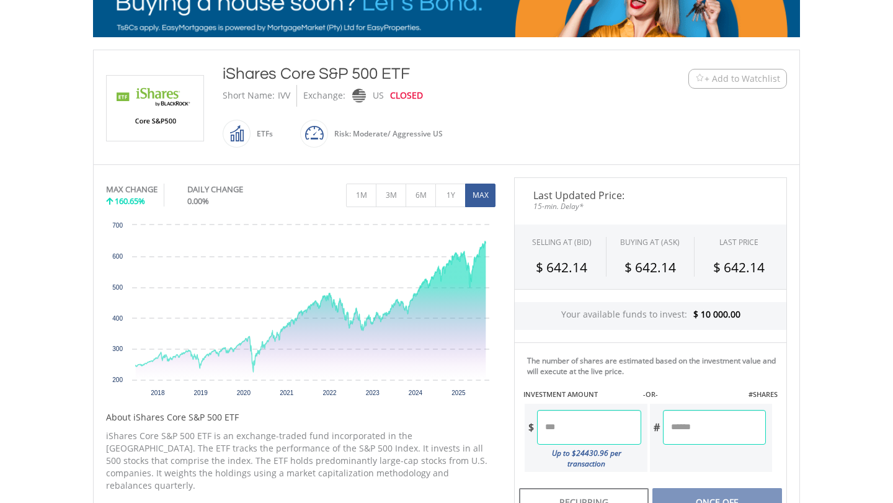
click at [53, 163] on body "My Investments Invest Now New Listings Sell My Recurring Investments Pending Or…" at bounding box center [446, 341] width 893 height 1125
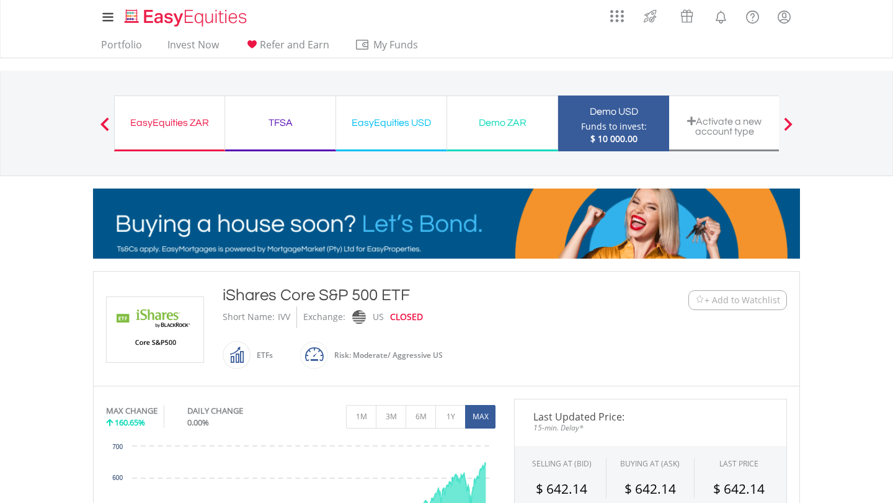
scroll to position [0, 0]
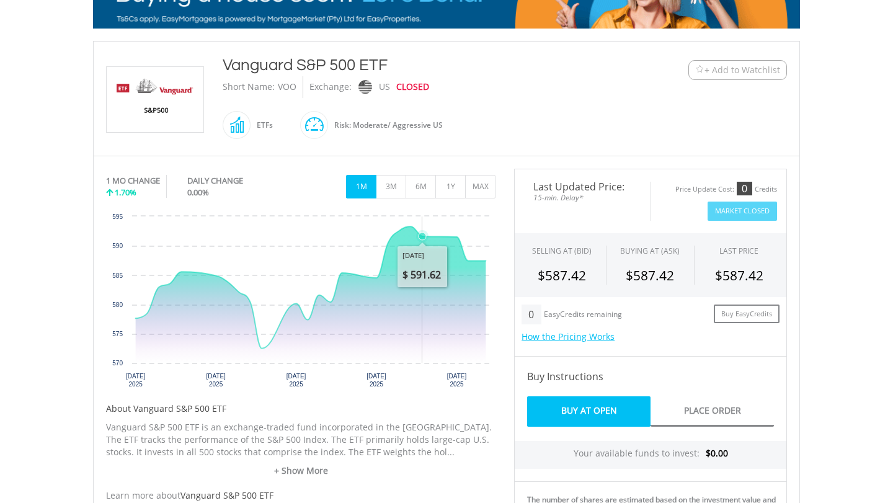
scroll to position [229, 0]
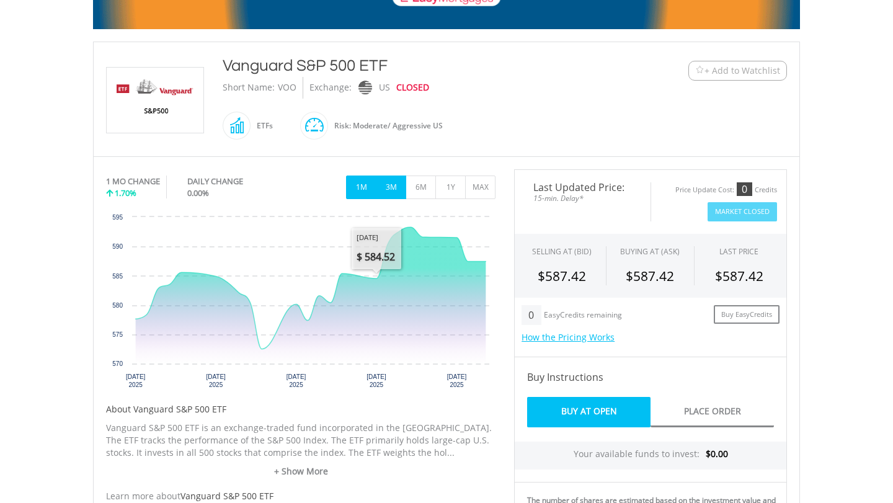
click at [396, 185] on button "3M" at bounding box center [391, 187] width 30 height 24
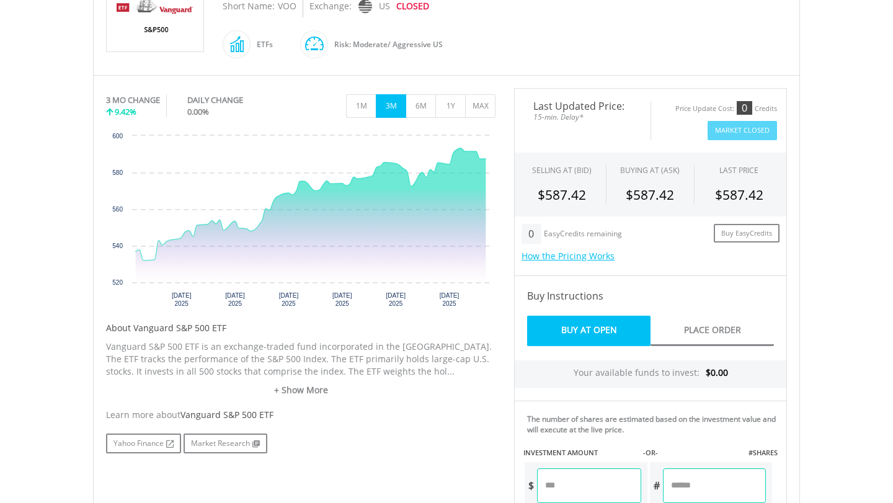
scroll to position [312, 0]
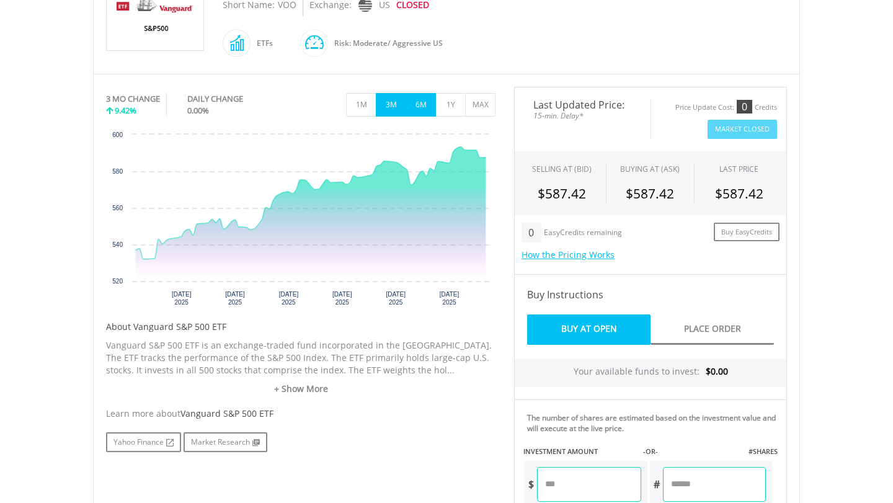
click at [414, 99] on button "6M" at bounding box center [420, 105] width 30 height 24
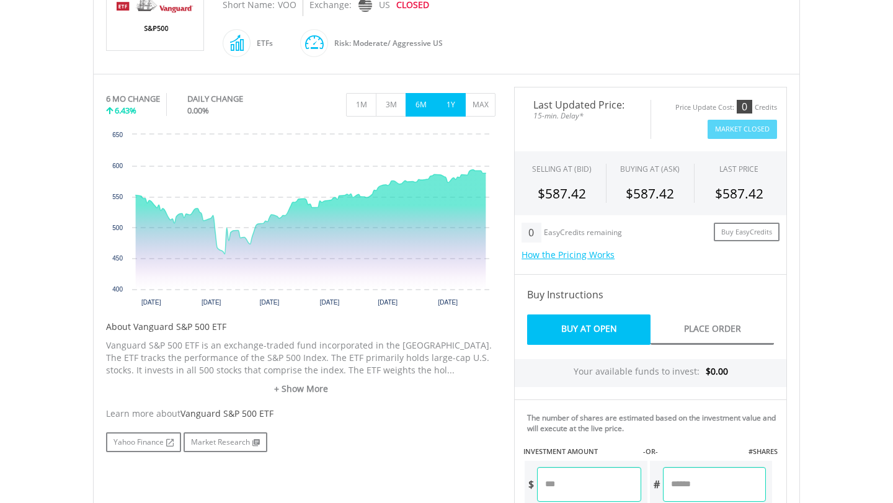
click at [446, 105] on button "1Y" at bounding box center [450, 105] width 30 height 24
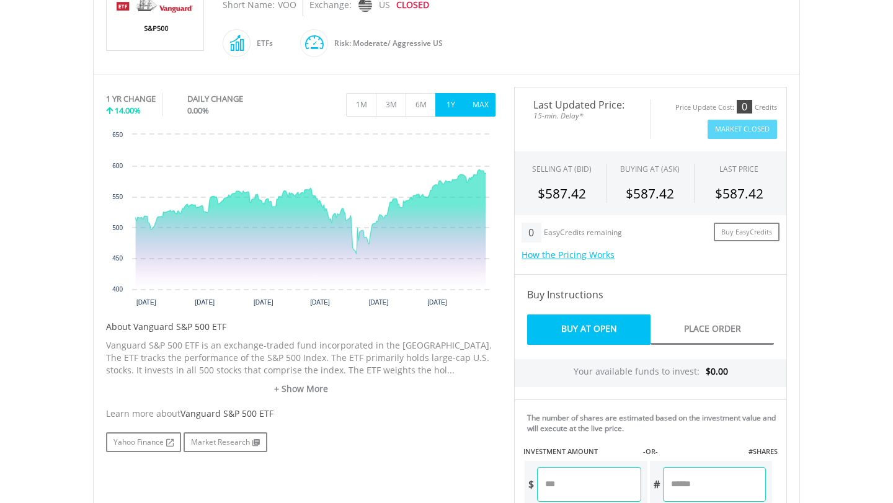
click at [477, 109] on button "MAX" at bounding box center [480, 105] width 30 height 24
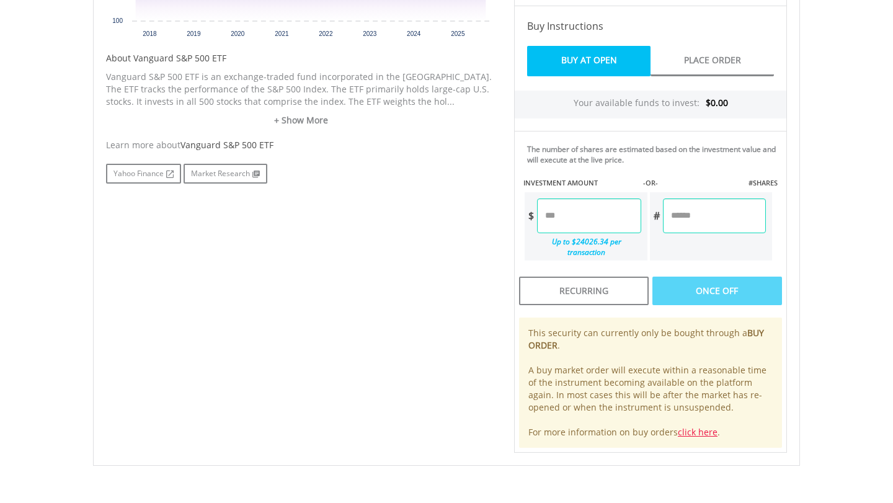
scroll to position [580, 0]
click at [570, 219] on input "number" at bounding box center [589, 216] width 104 height 35
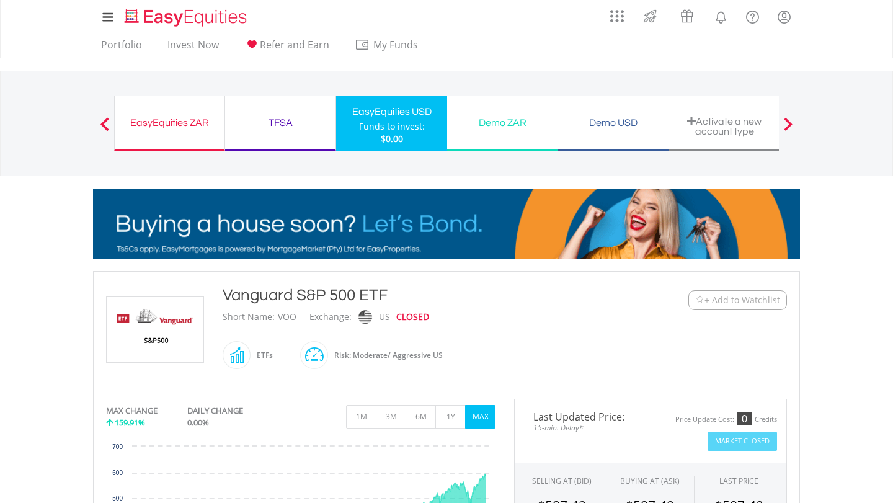
click at [610, 131] on div "Demo USD Funds to invest: $0.00" at bounding box center [613, 123] width 111 height 56
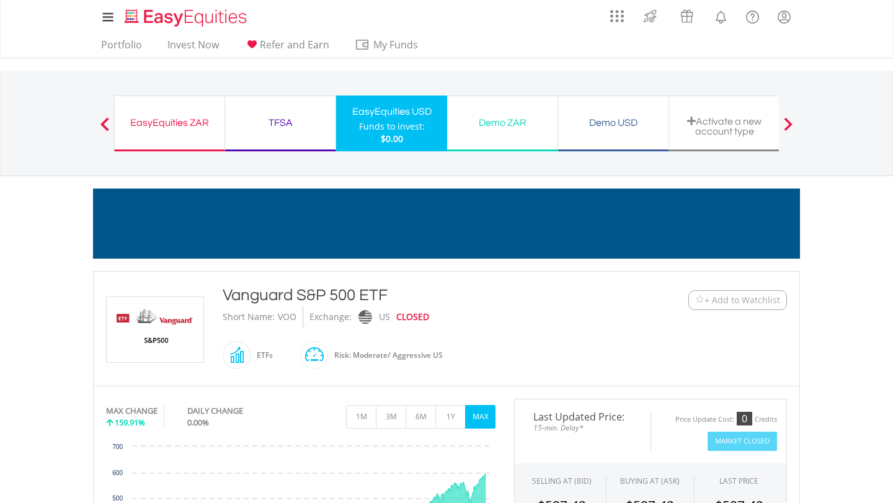
click at [598, 128] on div "Demo USD" at bounding box center [612, 122] width 95 height 17
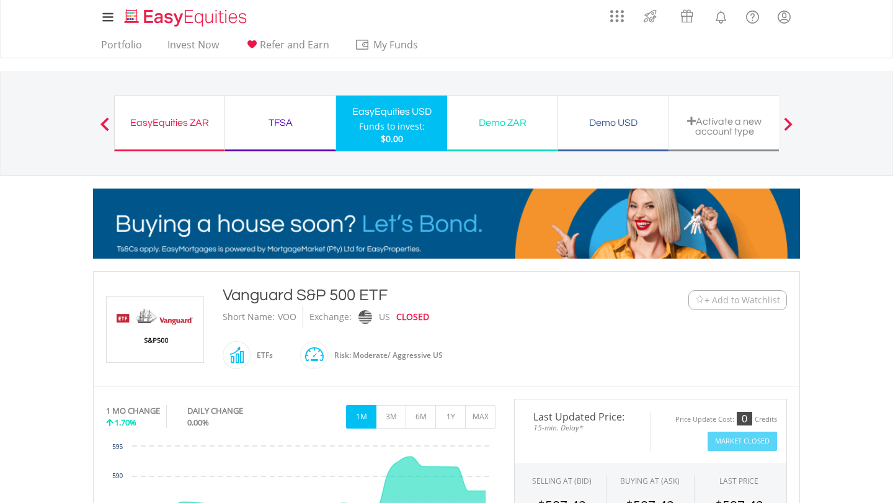
click at [595, 123] on div "Demo USD" at bounding box center [612, 122] width 95 height 17
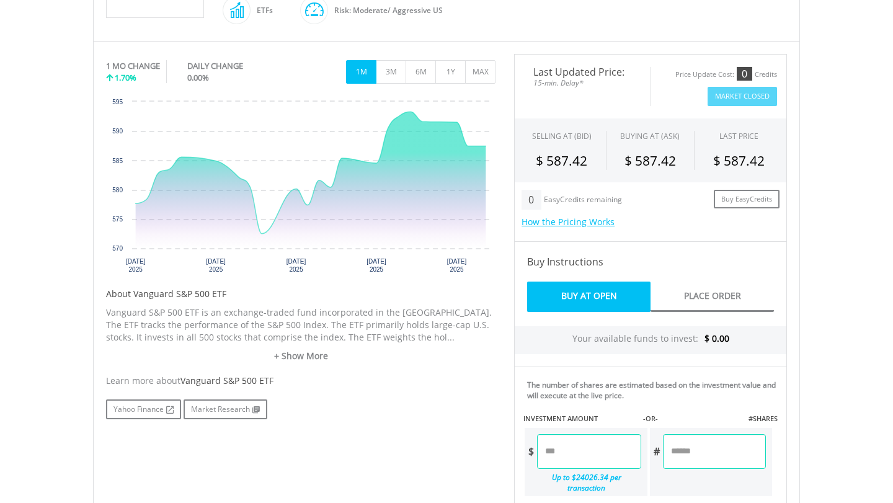
scroll to position [378, 0]
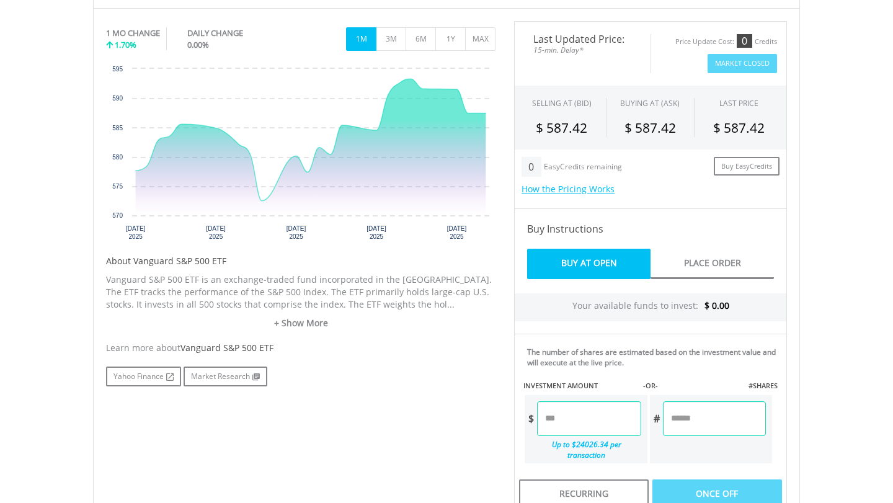
click at [560, 401] on input "number" at bounding box center [589, 418] width 104 height 35
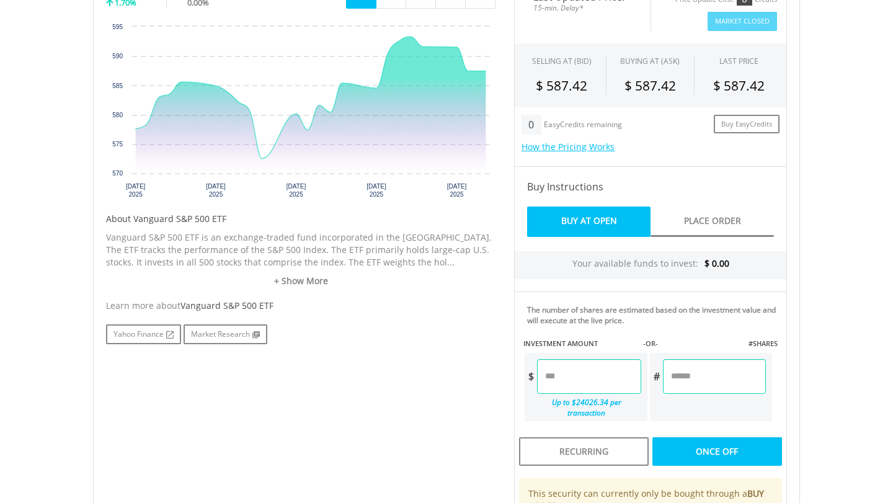
type input "*******"
type input "******"
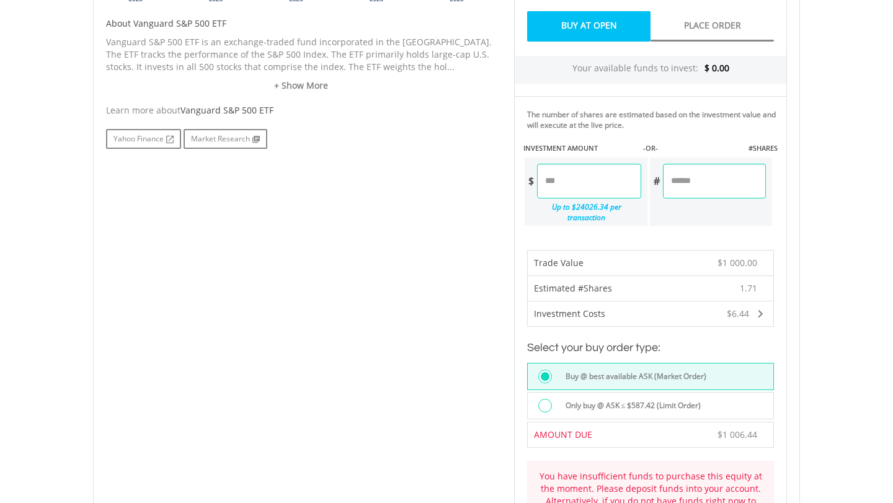
scroll to position [618, 0]
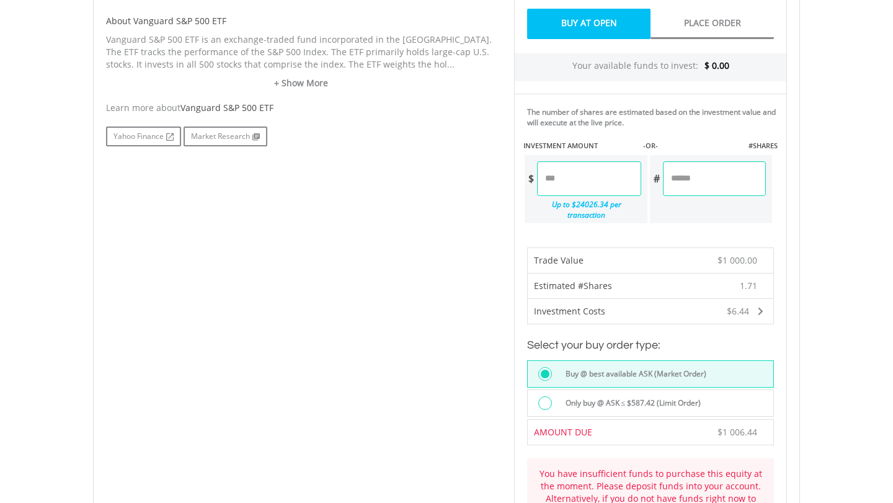
click at [544, 389] on div "Only buy @ ASK ≤ $587.42 (Limit Order)" at bounding box center [650, 402] width 247 height 27
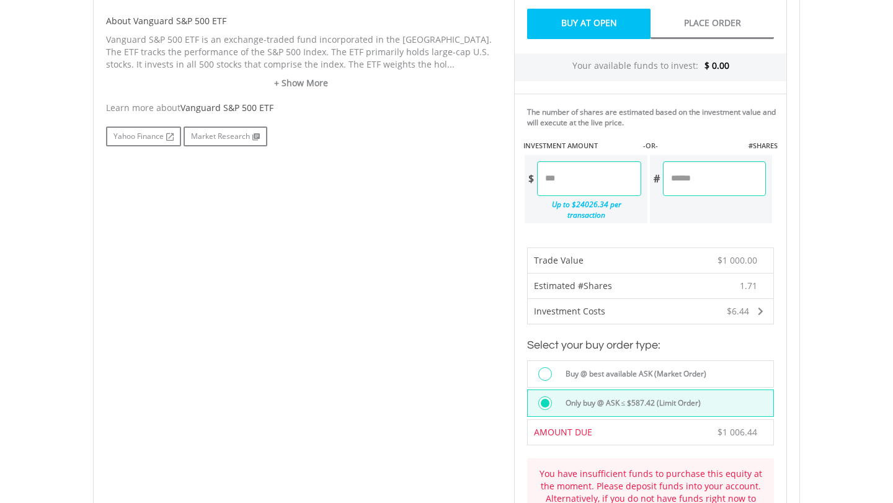
click at [542, 367] on div at bounding box center [545, 374] width 14 height 14
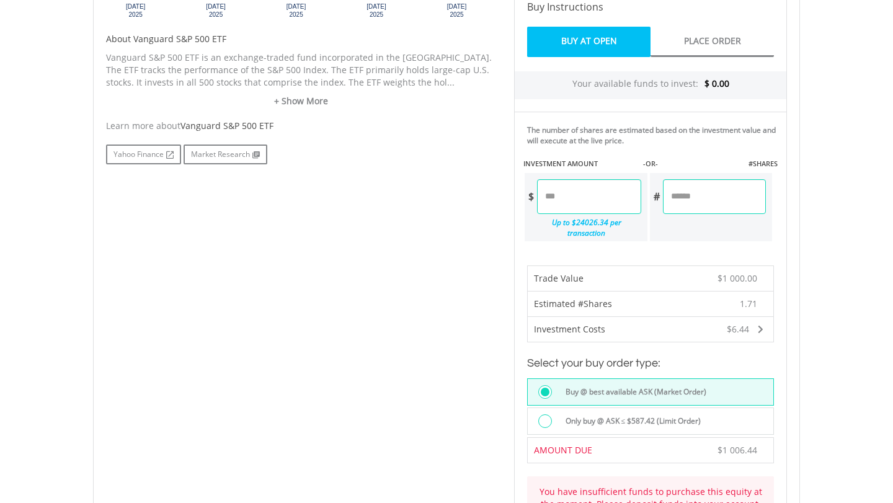
scroll to position [0, 0]
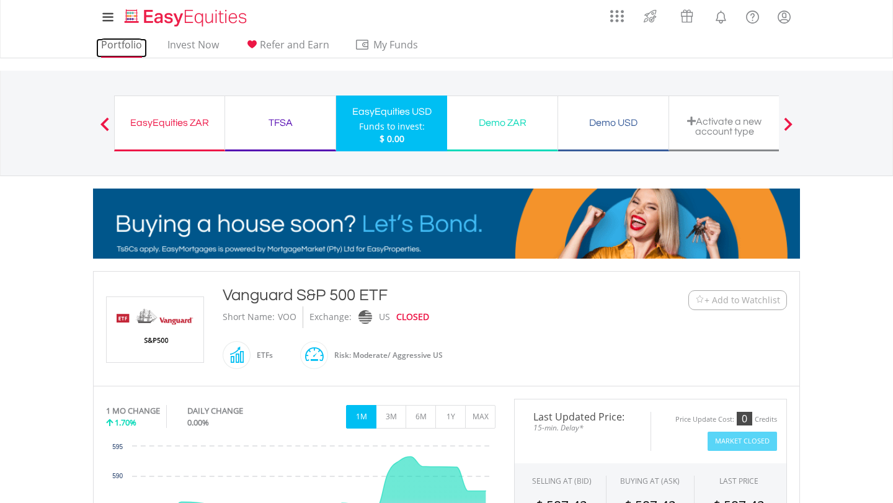
click at [107, 45] on link "Portfolio" at bounding box center [121, 47] width 51 height 19
